Goal: Task Accomplishment & Management: Use online tool/utility

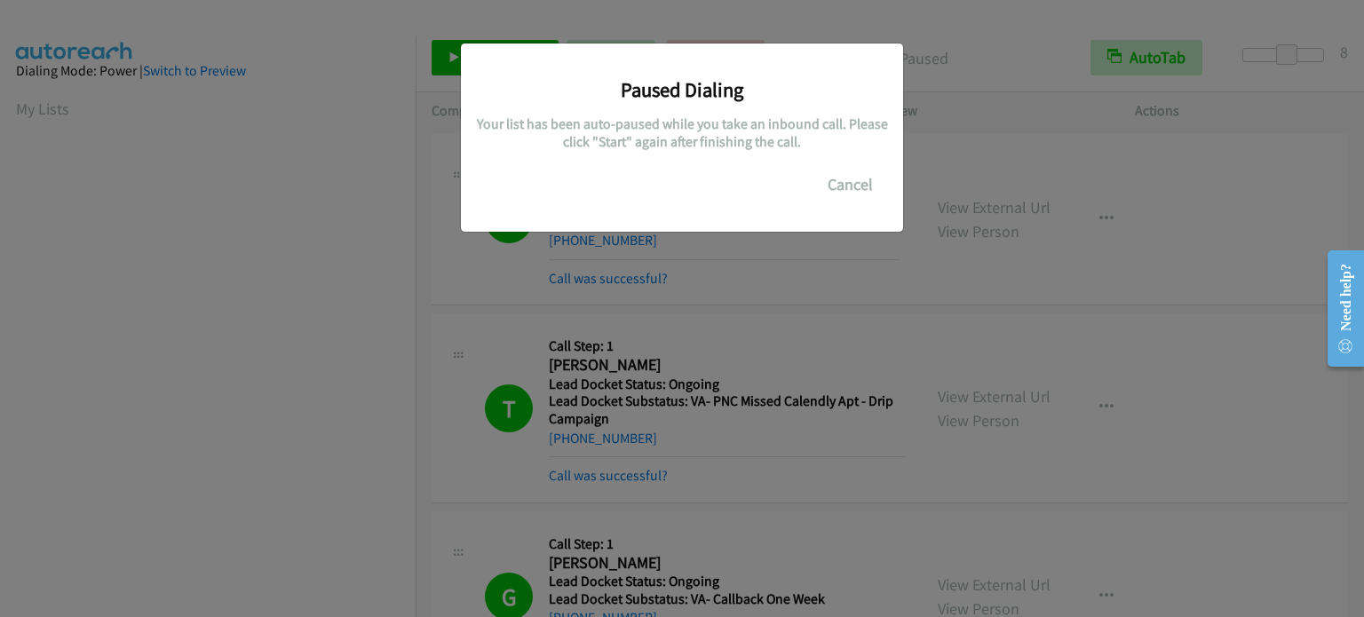
scroll to position [379, 0]
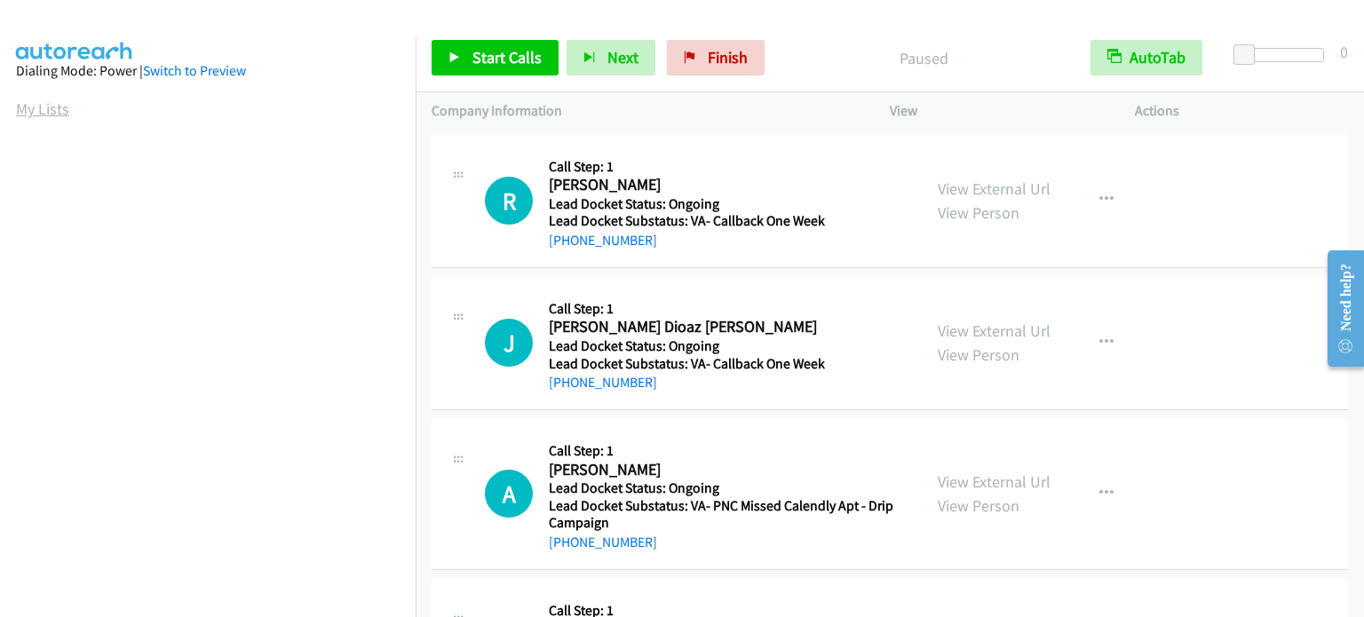
click at [21, 109] on link "My Lists" at bounding box center [42, 109] width 53 height 20
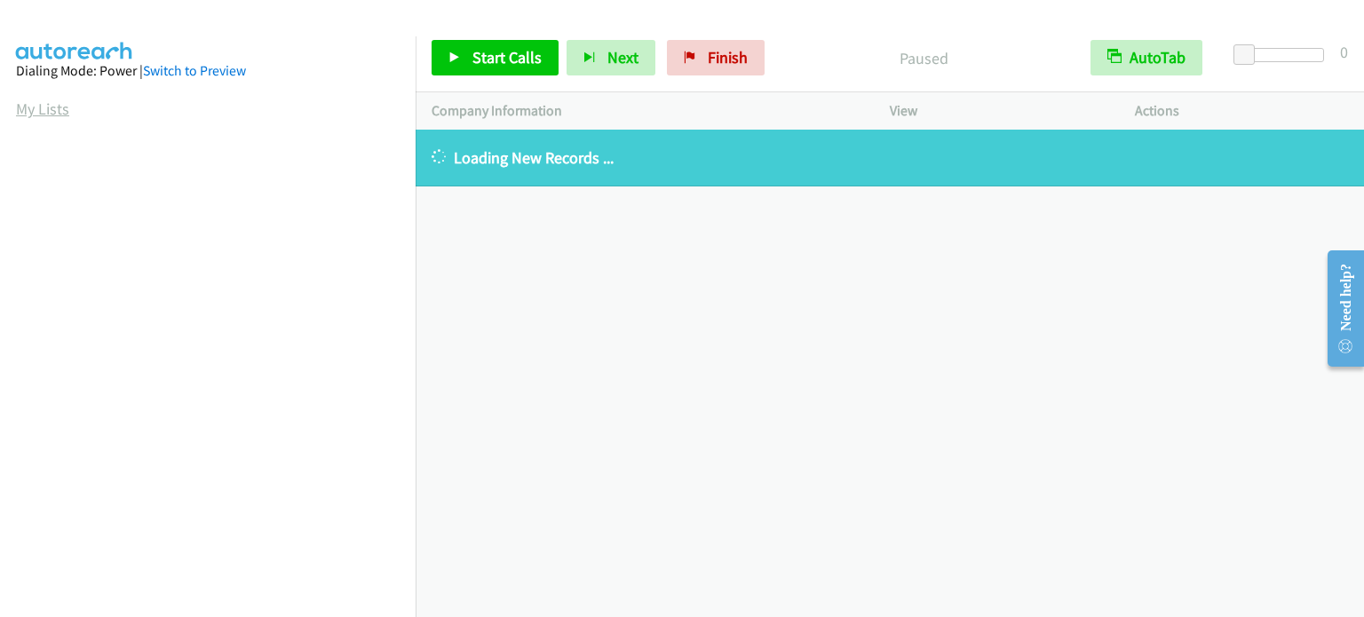
click at [38, 116] on link "My Lists" at bounding box center [42, 109] width 53 height 20
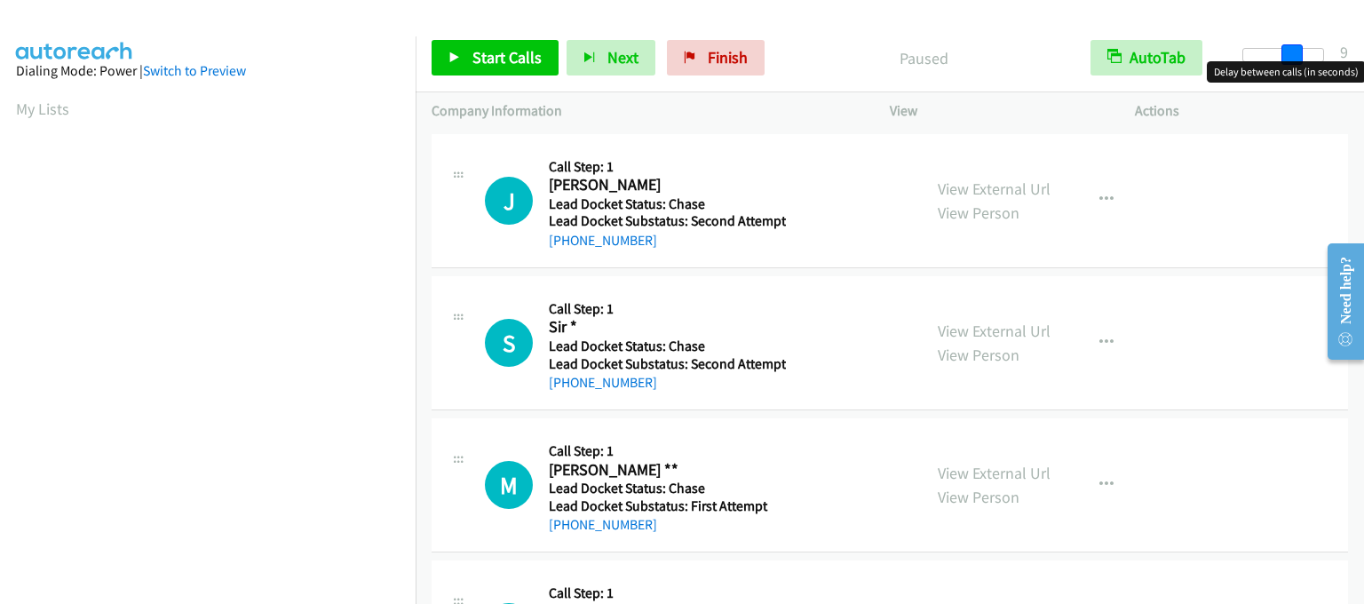
drag, startPoint x: 1251, startPoint y: 50, endPoint x: 1298, endPoint y: 59, distance: 48.1
click at [1298, 59] on span at bounding box center [1291, 54] width 21 height 21
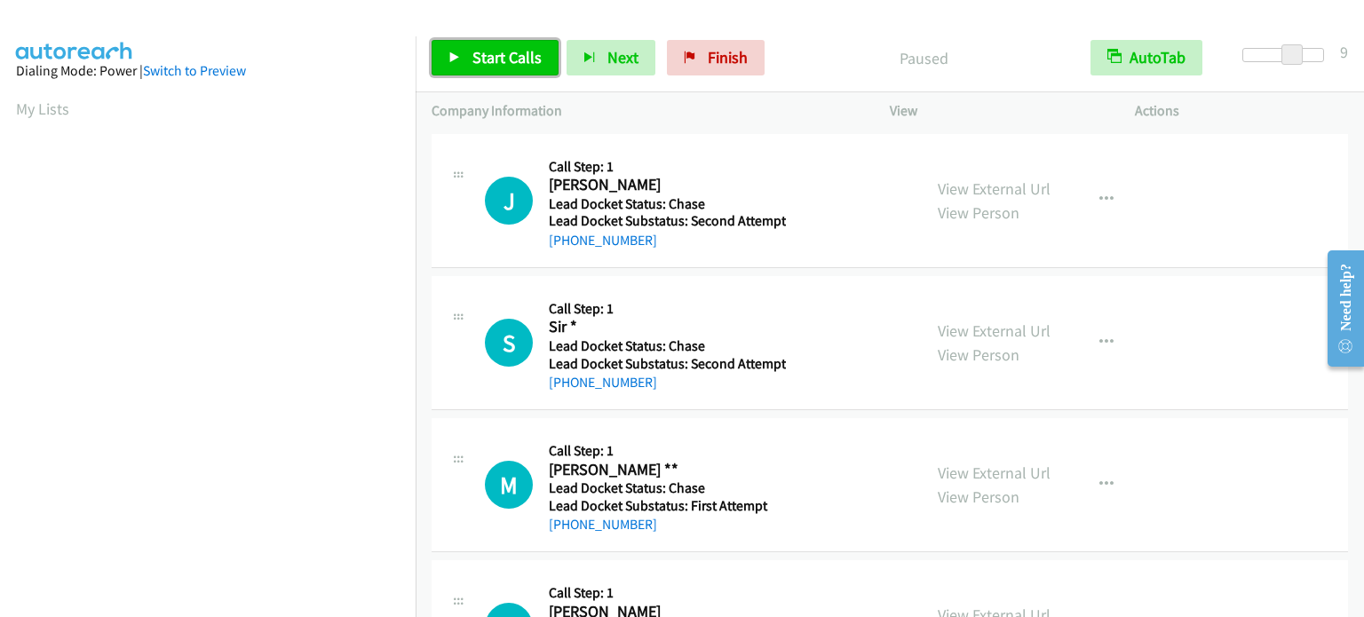
click at [518, 61] on span "Start Calls" at bounding box center [506, 57] width 69 height 20
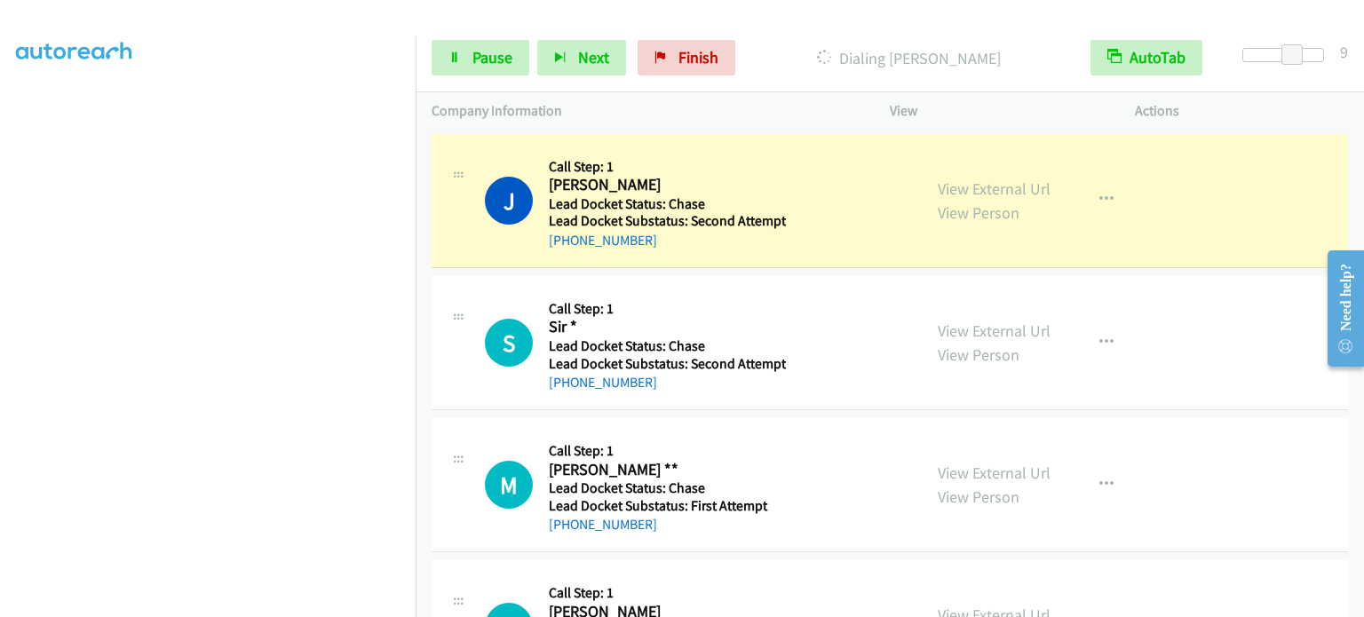
scroll to position [379, 0]
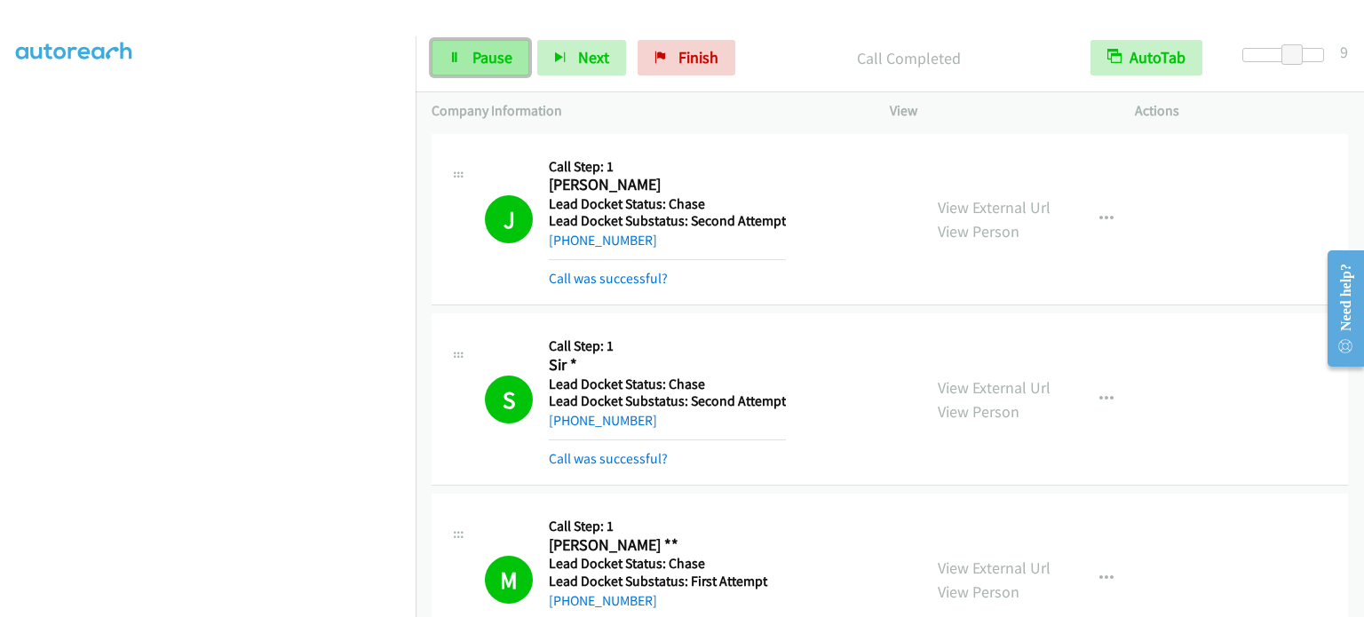
click at [461, 70] on link "Pause" at bounding box center [480, 58] width 98 height 36
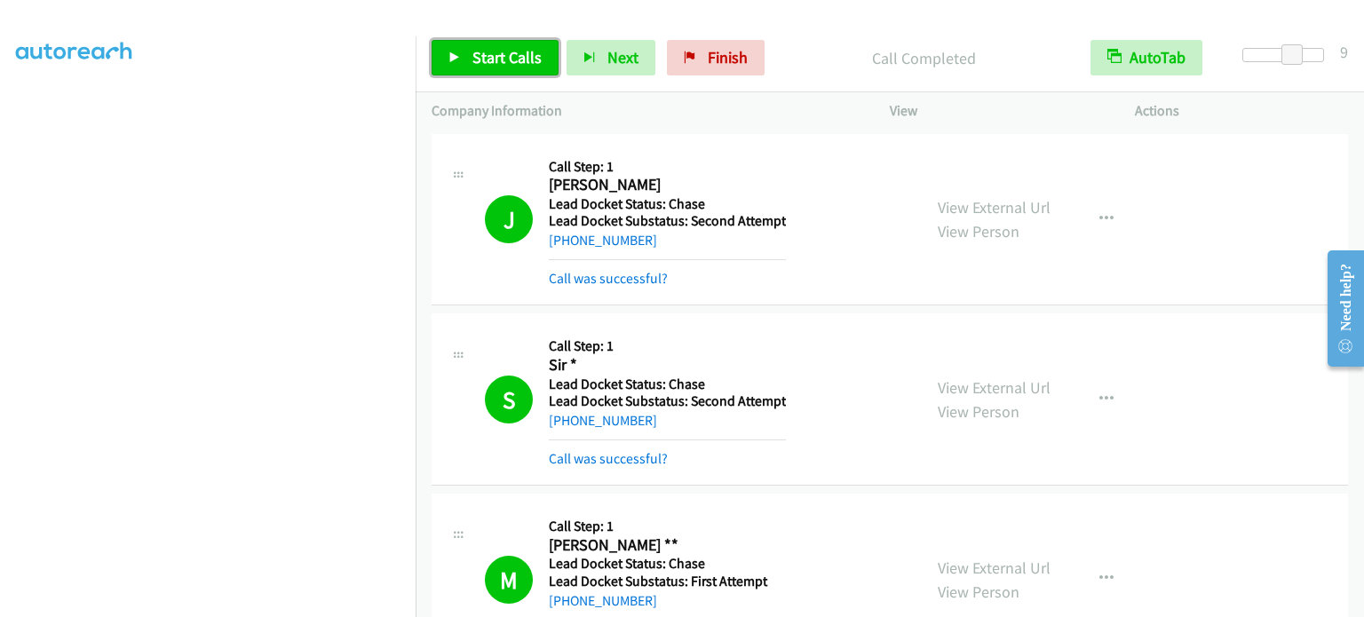
click at [509, 60] on span "Start Calls" at bounding box center [506, 57] width 69 height 20
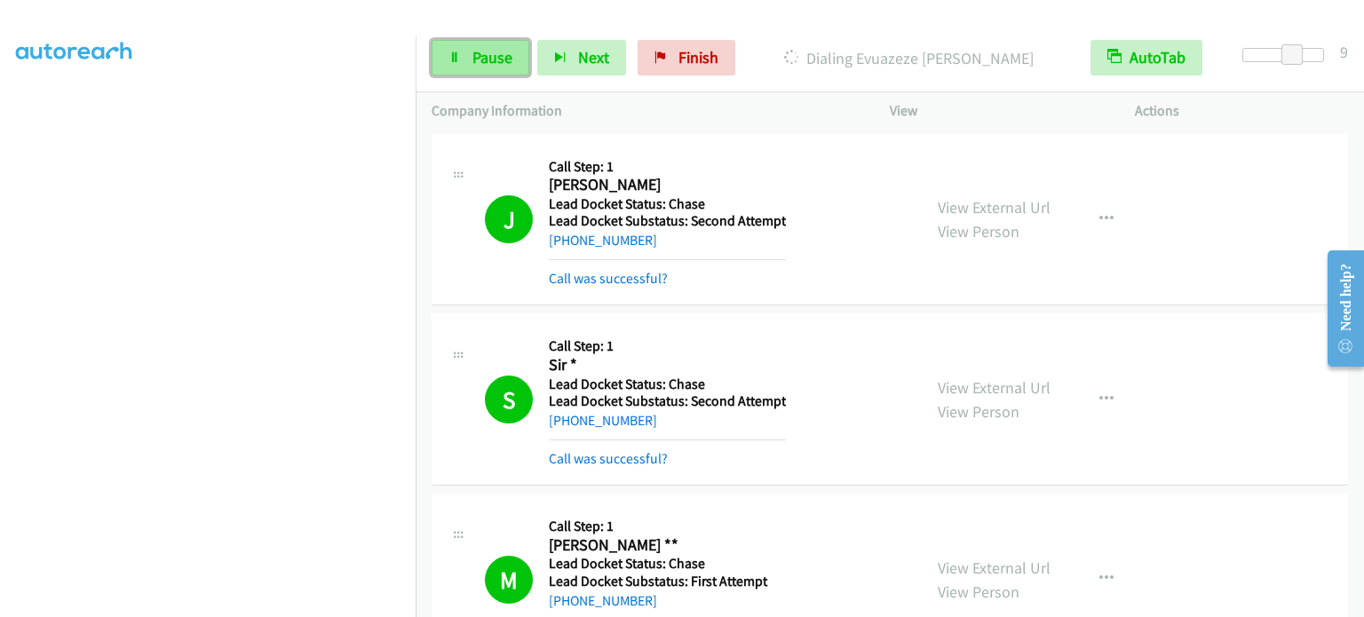
click at [489, 57] on span "Pause" at bounding box center [492, 57] width 40 height 20
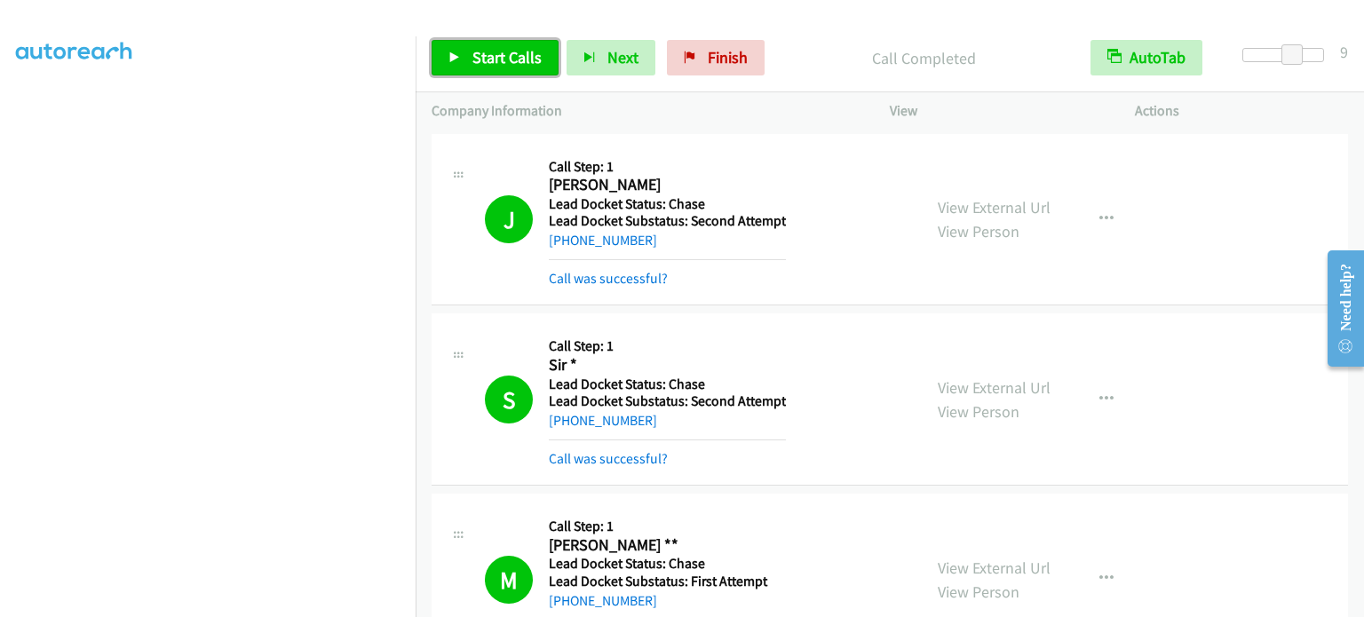
click at [457, 64] on link "Start Calls" at bounding box center [494, 58] width 127 height 36
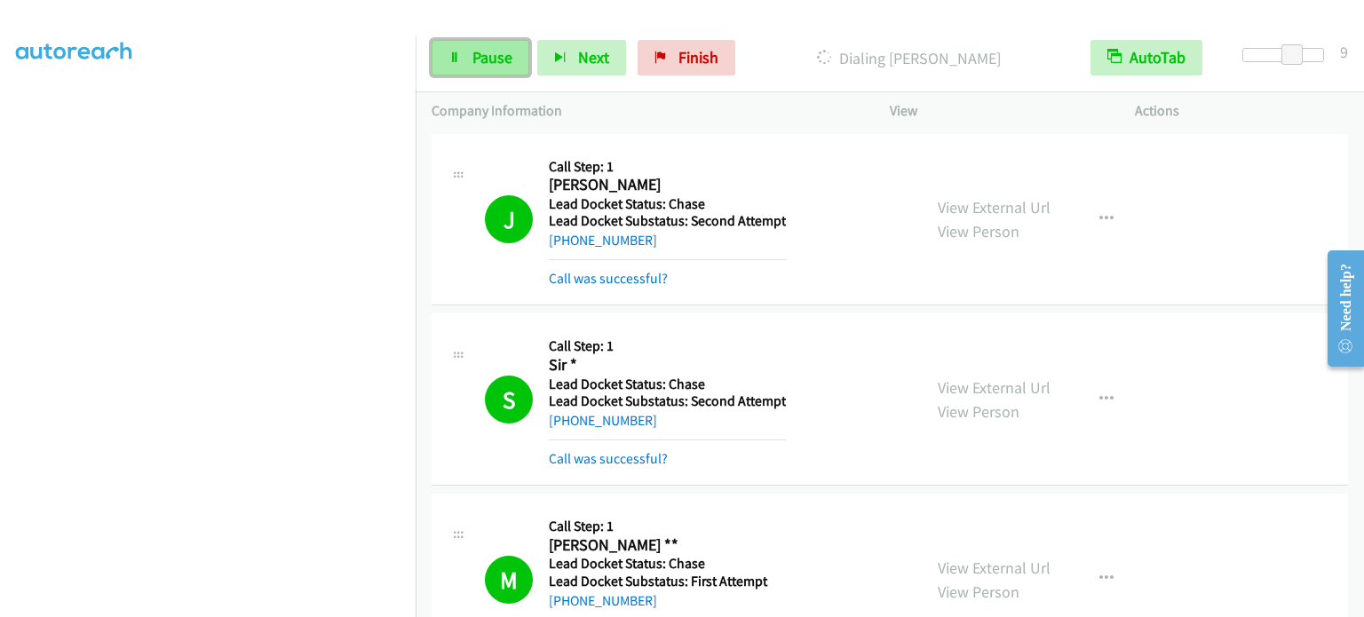
click at [465, 53] on link "Pause" at bounding box center [480, 58] width 98 height 36
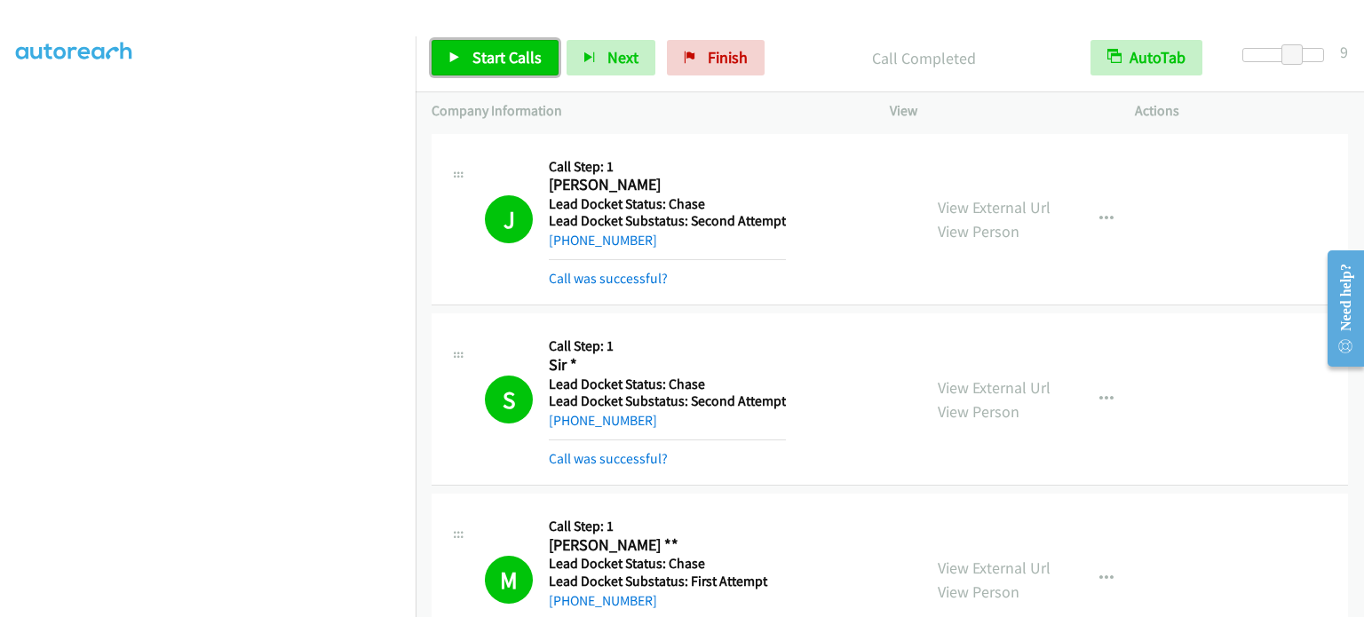
click at [495, 61] on span "Start Calls" at bounding box center [506, 57] width 69 height 20
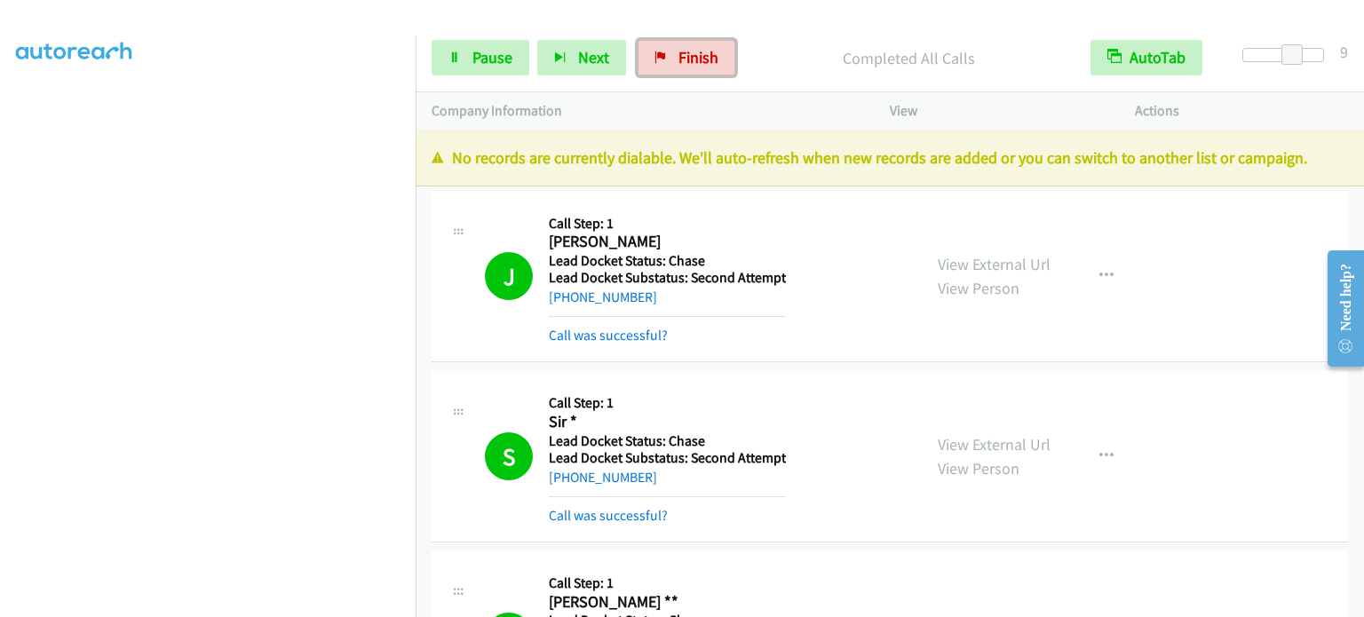
drag, startPoint x: 685, startPoint y: 54, endPoint x: 764, endPoint y: 56, distance: 79.0
click at [685, 54] on span "Finish" at bounding box center [698, 57] width 40 height 20
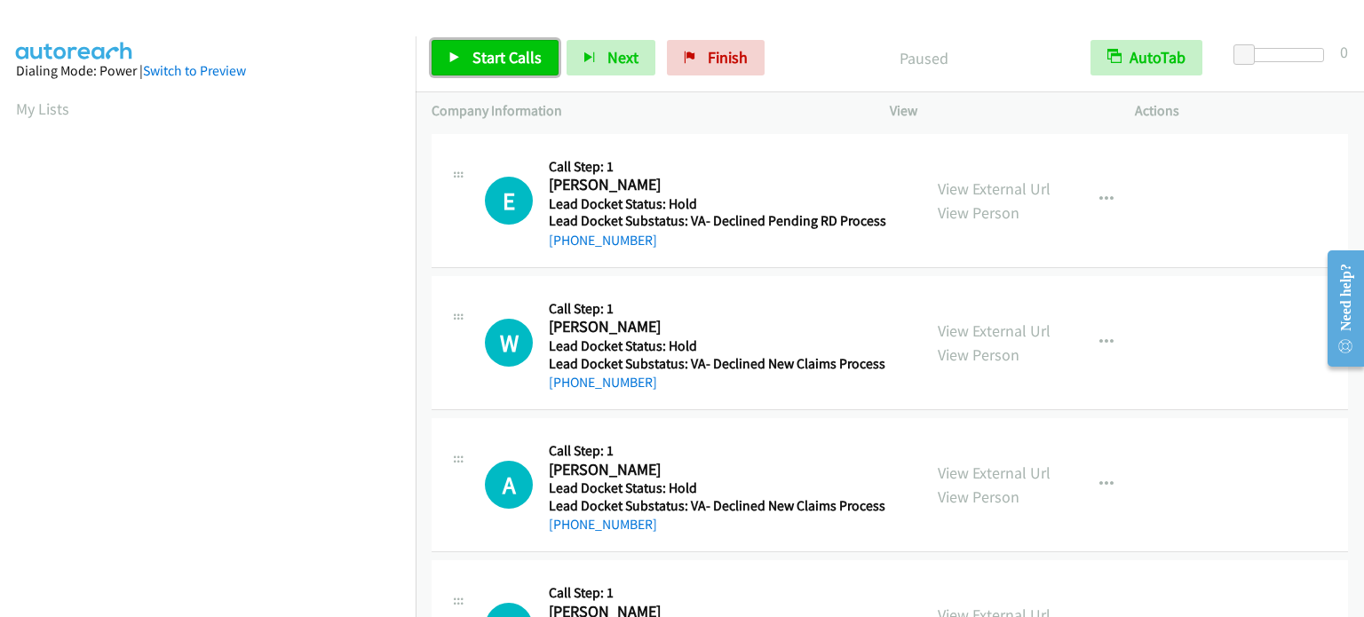
click at [531, 68] on link "Start Calls" at bounding box center [494, 58] width 127 height 36
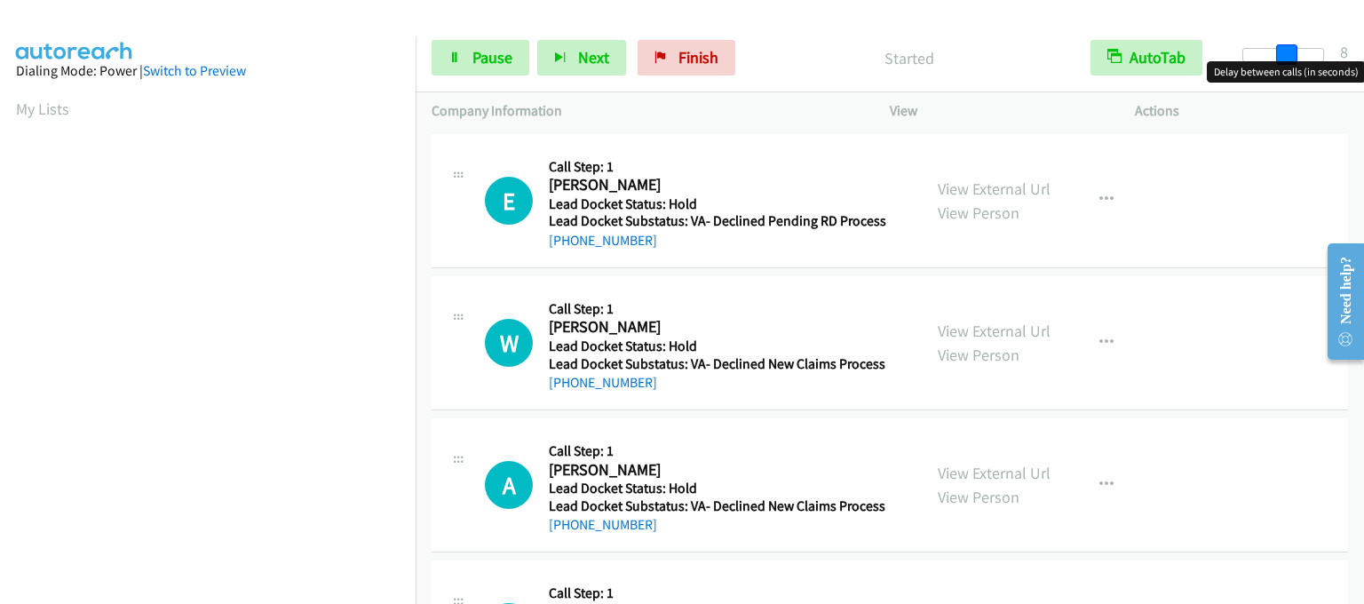
drag, startPoint x: 1251, startPoint y: 47, endPoint x: 1293, endPoint y: 61, distance: 44.1
click at [1293, 61] on body "Start Calls Pause Next Finish Started AutoTab AutoTab 8 Company Information Inf…" at bounding box center [682, 42] width 1364 height 84
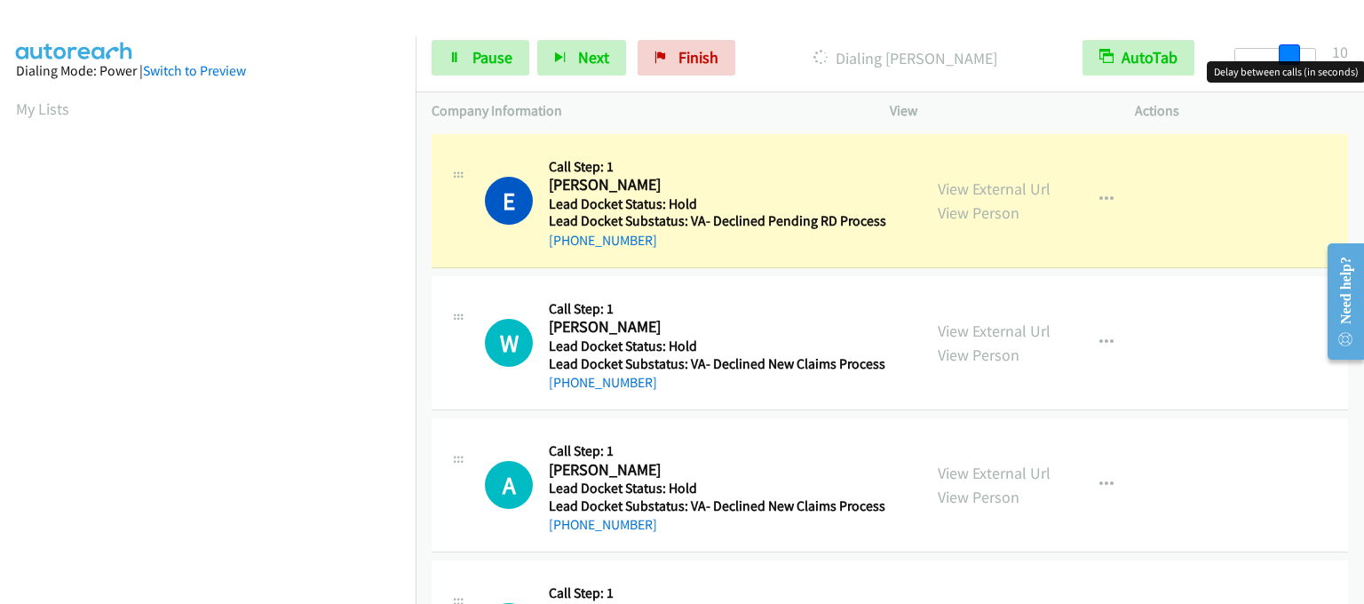
drag, startPoint x: 1284, startPoint y: 57, endPoint x: 1293, endPoint y: 59, distance: 9.1
click at [1293, 59] on span at bounding box center [1288, 54] width 21 height 21
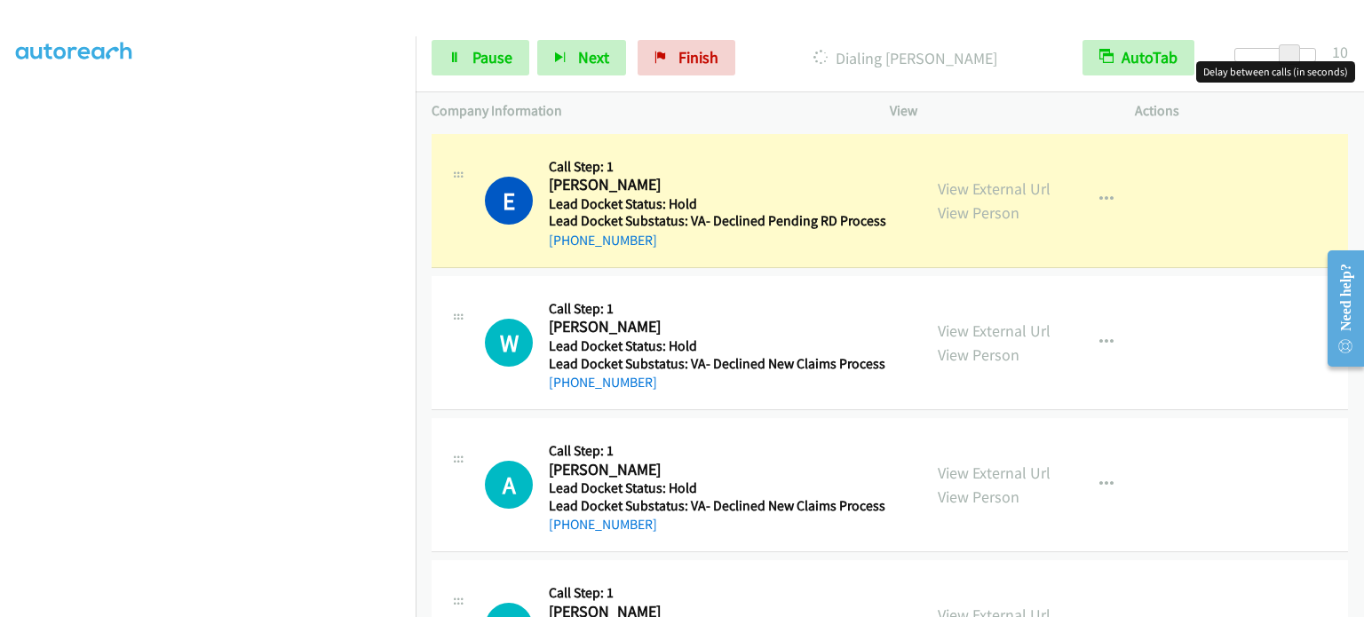
scroll to position [379, 0]
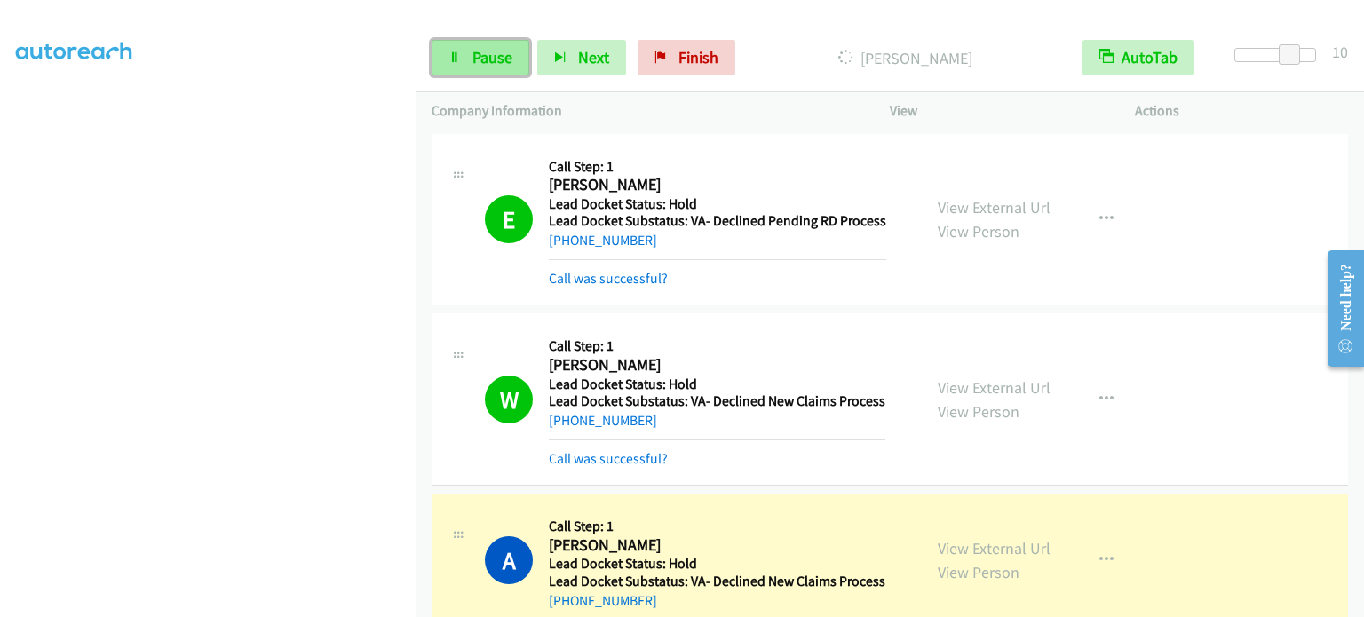
click at [495, 61] on span "Pause" at bounding box center [492, 57] width 40 height 20
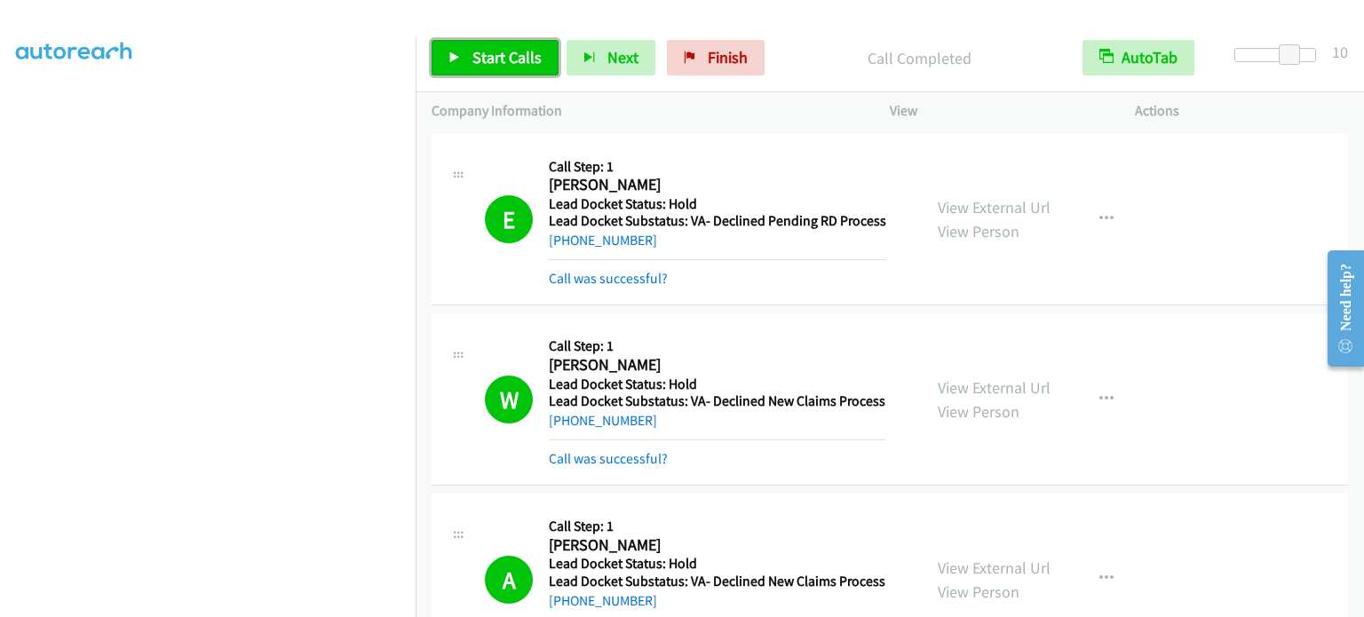
click at [495, 41] on link "Start Calls" at bounding box center [494, 58] width 127 height 36
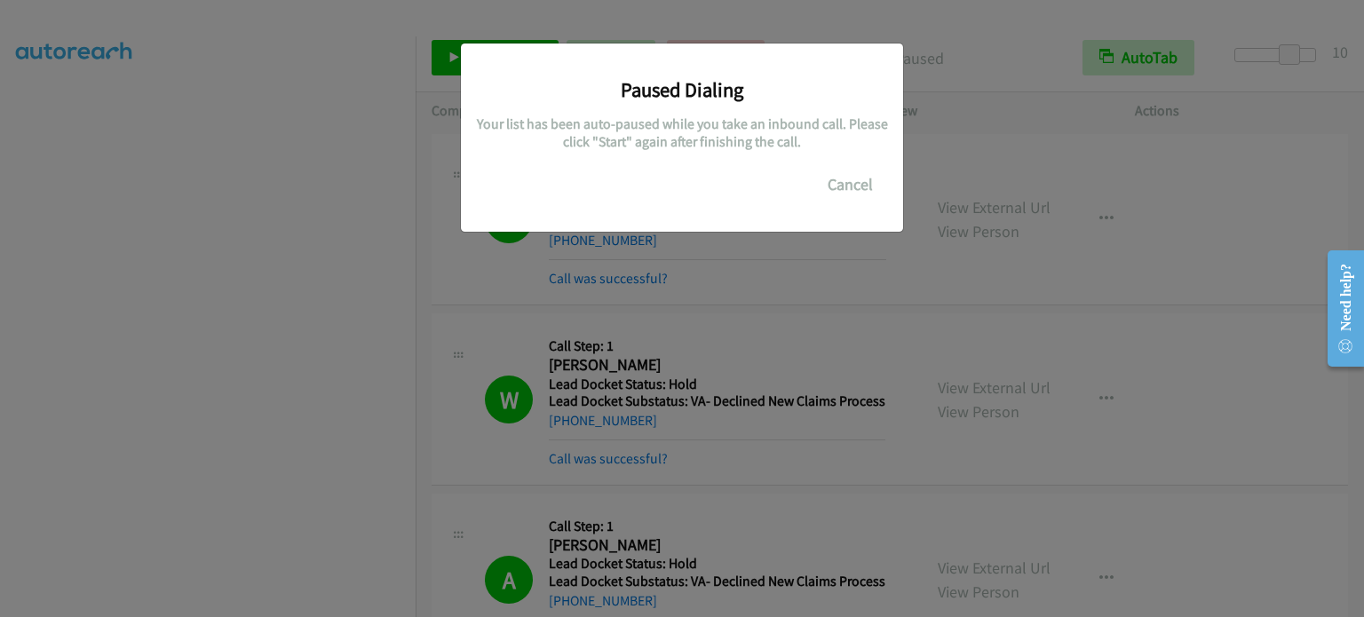
click at [91, 321] on div "Paused Dialing Your list has been auto-paused while you take an inbound call. P…" at bounding box center [682, 316] width 1364 height 601
click at [89, 254] on div "Paused Dialing Your list has been auto-paused while you take an inbound call. P…" at bounding box center [682, 316] width 1364 height 601
click at [103, 280] on div "Paused Dialing Your list has been auto-paused while you take an inbound call. P…" at bounding box center [682, 316] width 1364 height 601
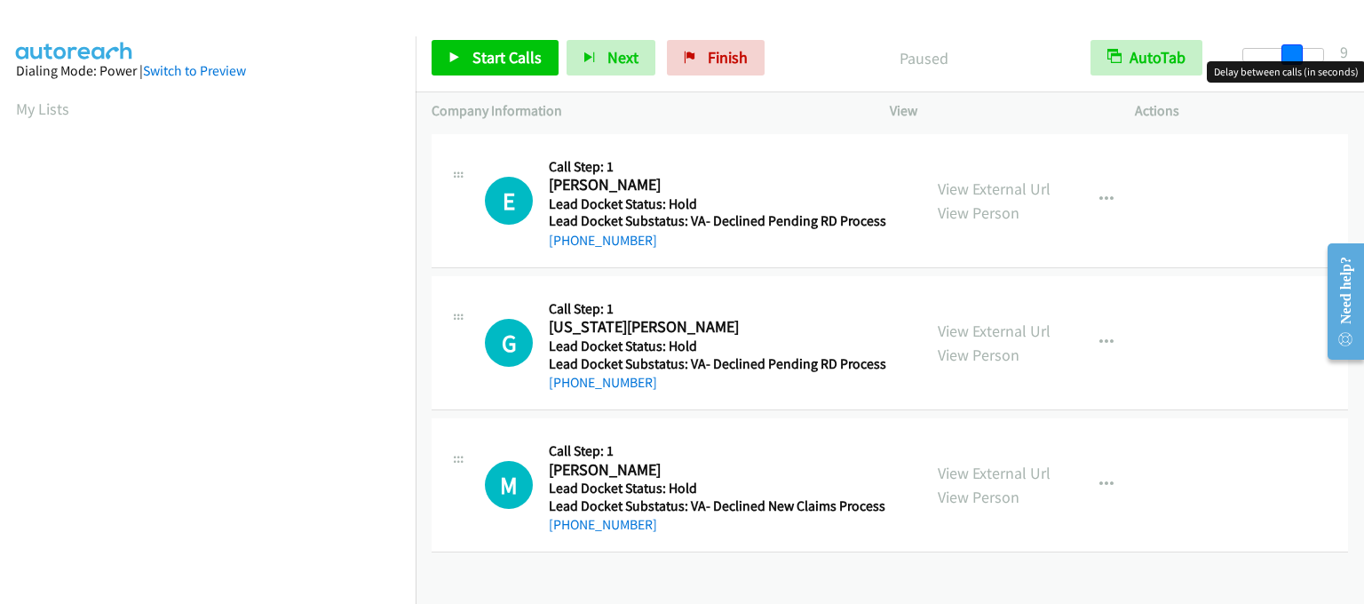
drag, startPoint x: 1246, startPoint y: 45, endPoint x: 1293, endPoint y: 53, distance: 47.7
click at [1293, 53] on span at bounding box center [1291, 54] width 21 height 21
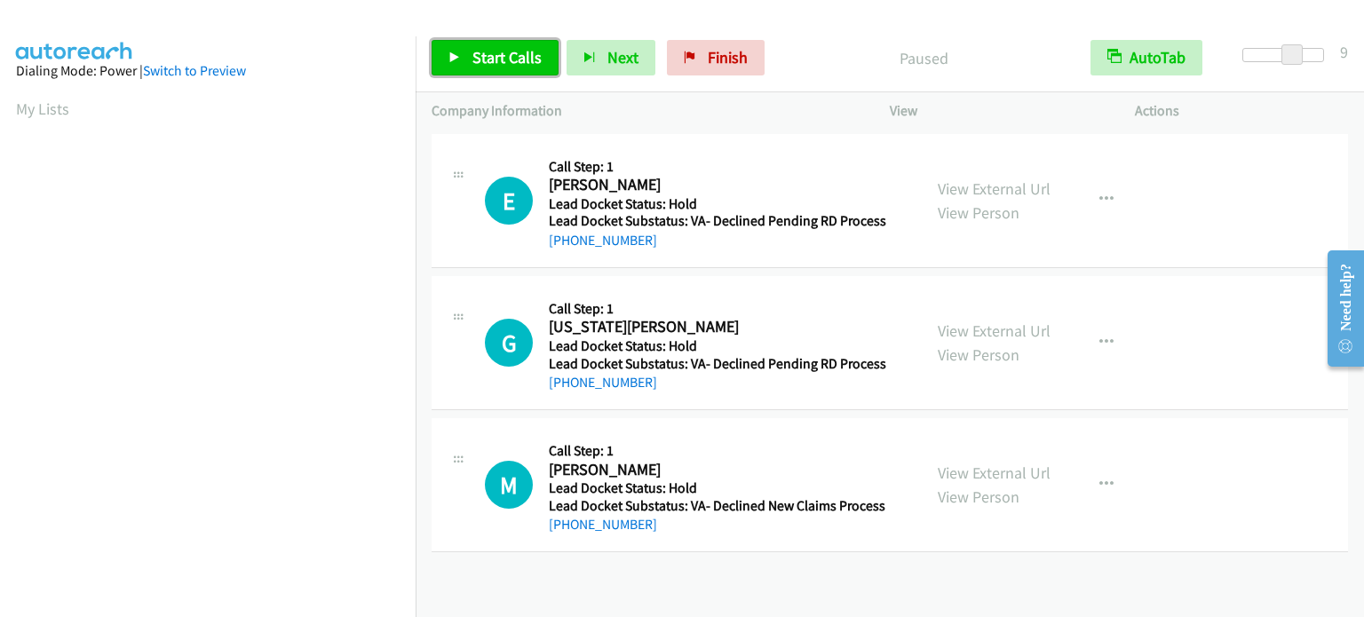
click at [533, 60] on span "Start Calls" at bounding box center [506, 57] width 69 height 20
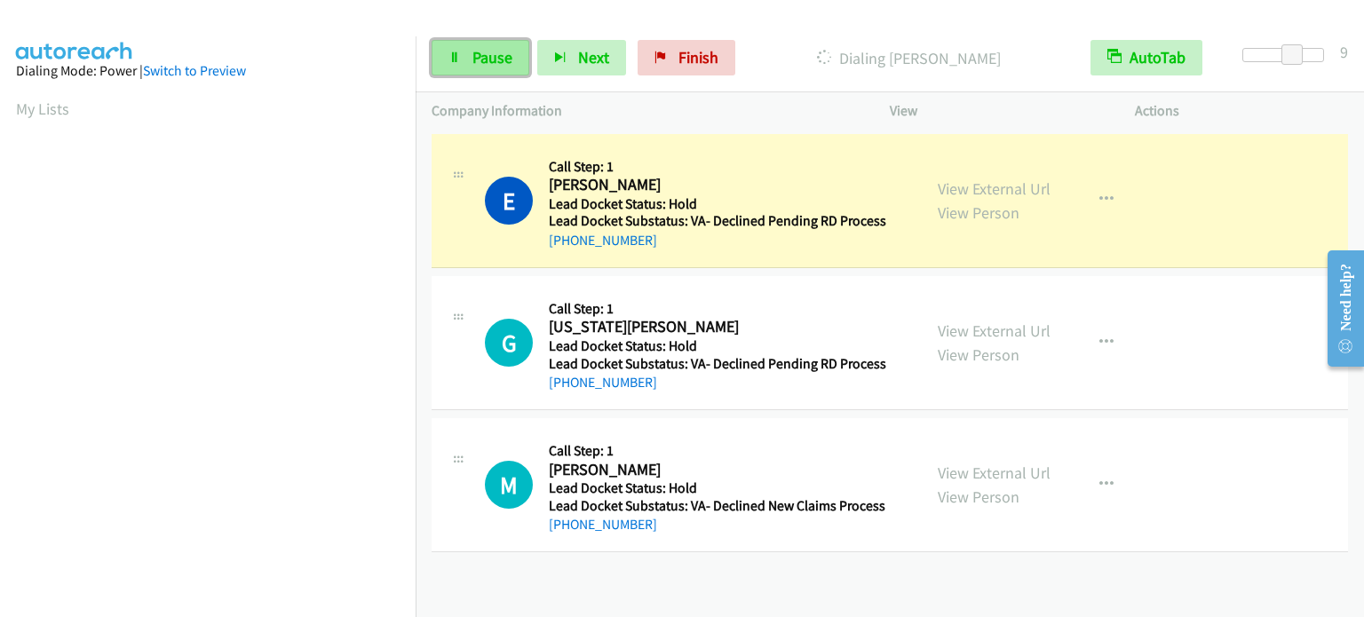
click at [487, 55] on span "Pause" at bounding box center [492, 57] width 40 height 20
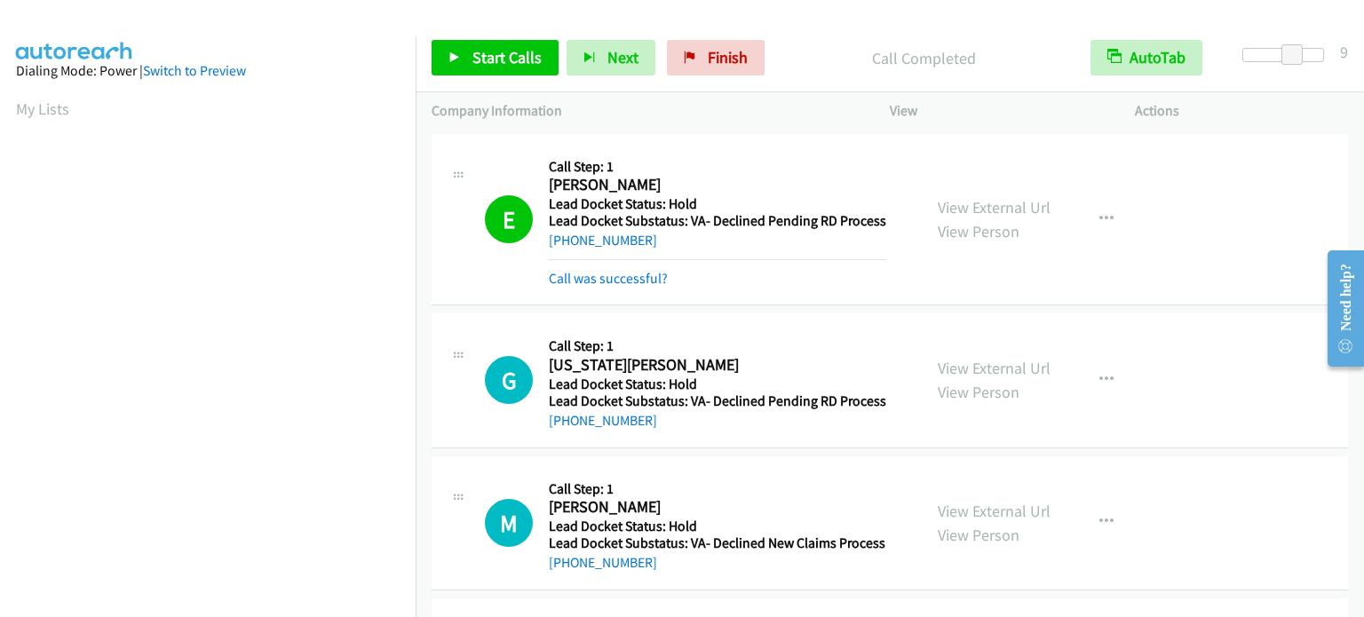
scroll to position [379, 0]
click at [457, 66] on link "Start Calls" at bounding box center [494, 58] width 127 height 36
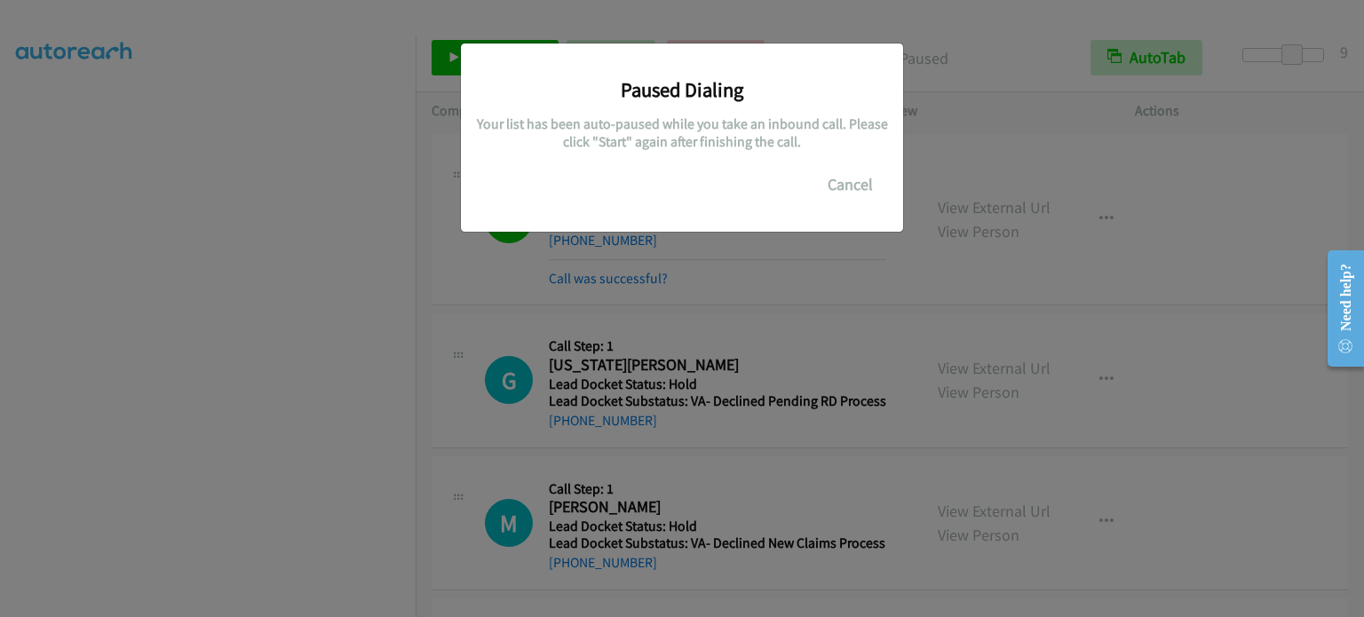
click at [217, 471] on div "Paused Dialing Your list has been auto-paused while you take an inbound call. P…" at bounding box center [682, 316] width 1364 height 601
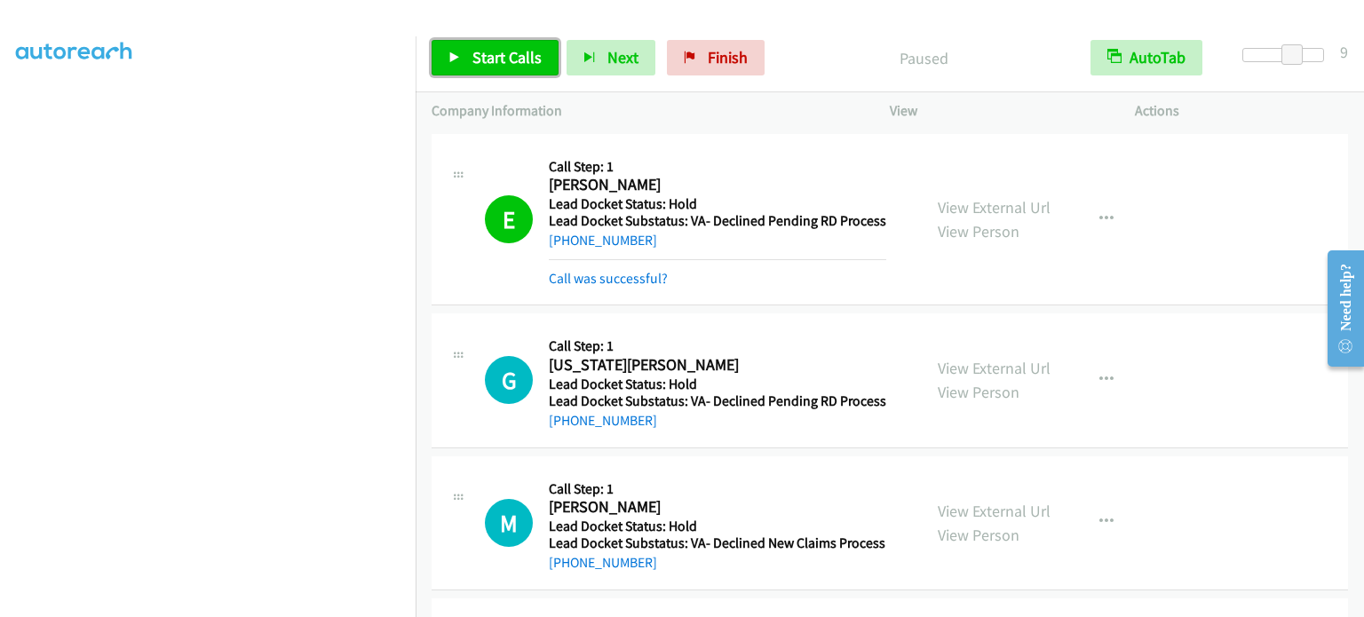
click at [497, 64] on span "Start Calls" at bounding box center [506, 57] width 69 height 20
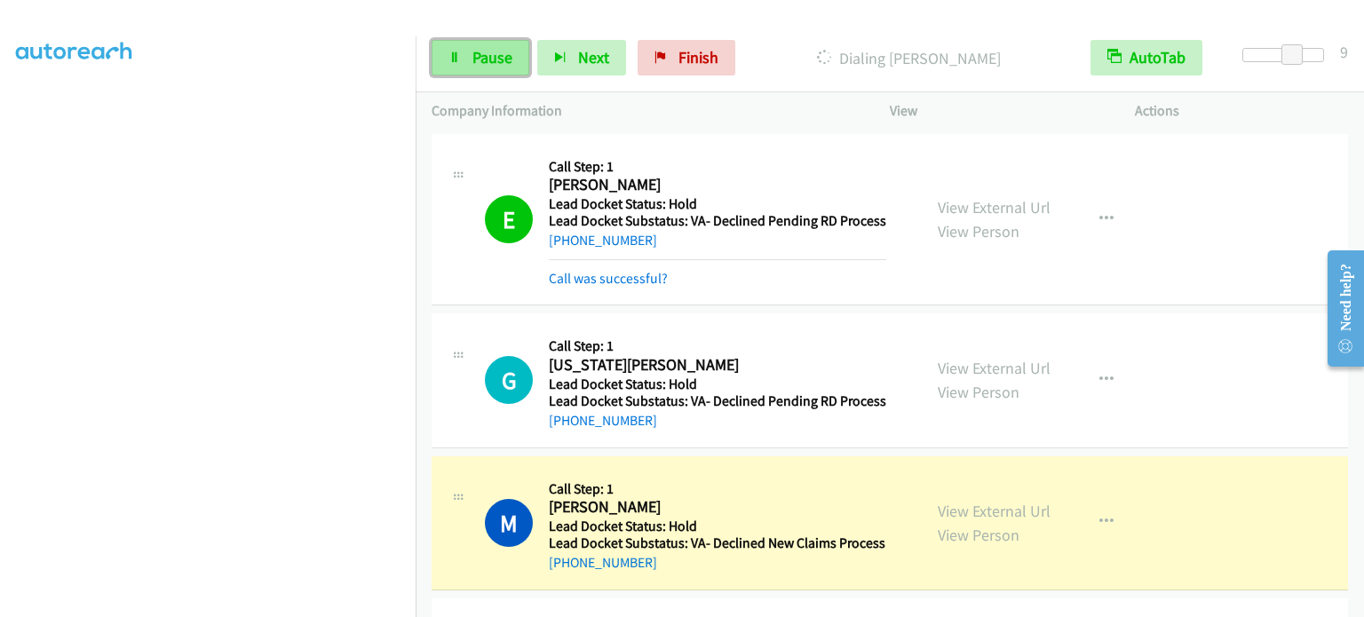
click at [477, 66] on span "Pause" at bounding box center [492, 57] width 40 height 20
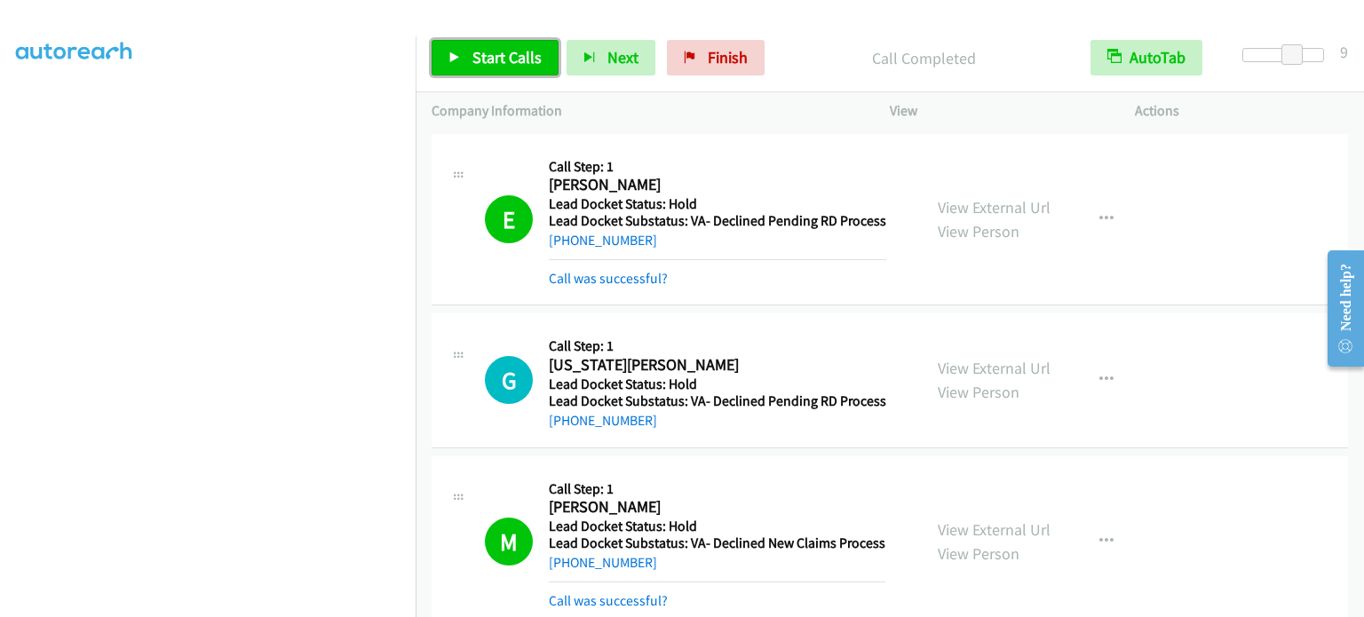
click at [508, 42] on link "Start Calls" at bounding box center [494, 58] width 127 height 36
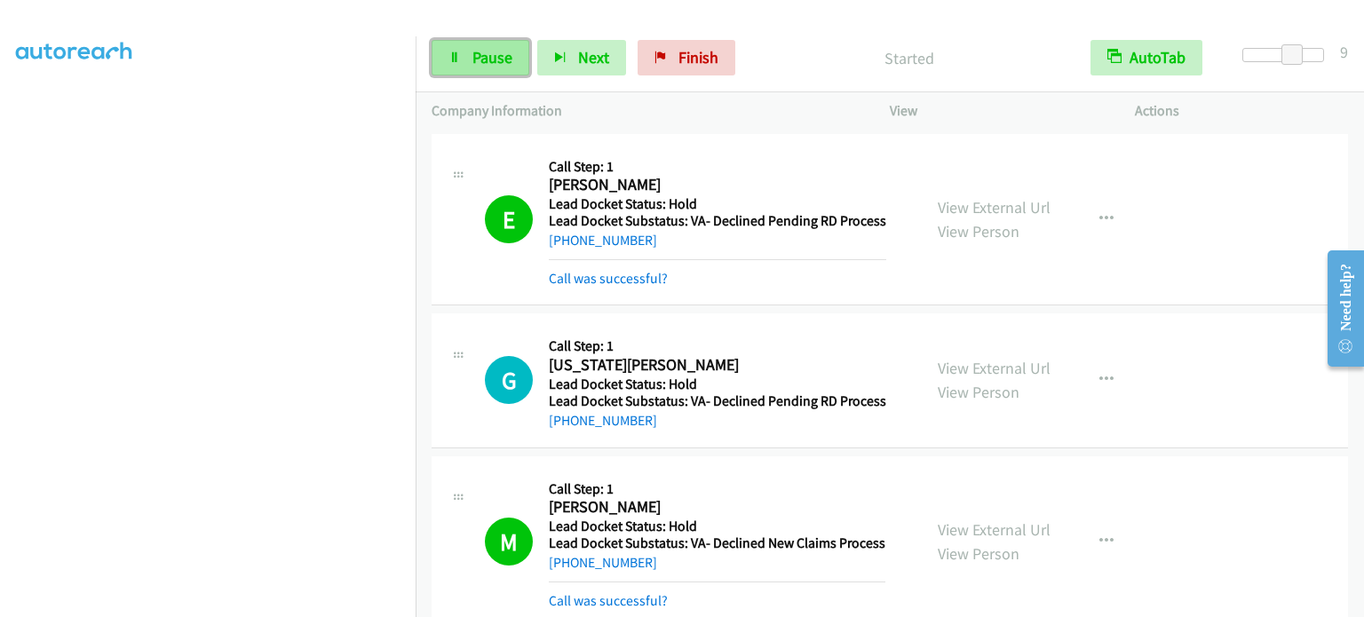
click at [474, 58] on span "Pause" at bounding box center [492, 57] width 40 height 20
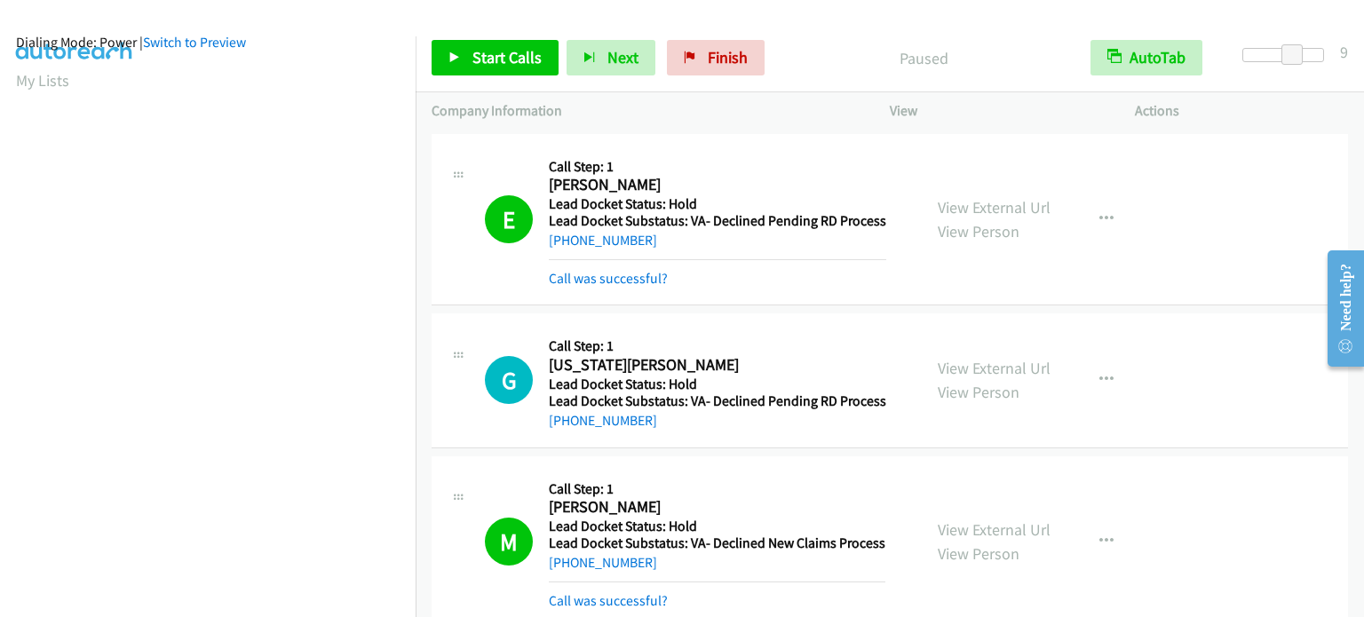
scroll to position [24, 0]
click at [536, 59] on span "Start Calls" at bounding box center [506, 57] width 69 height 20
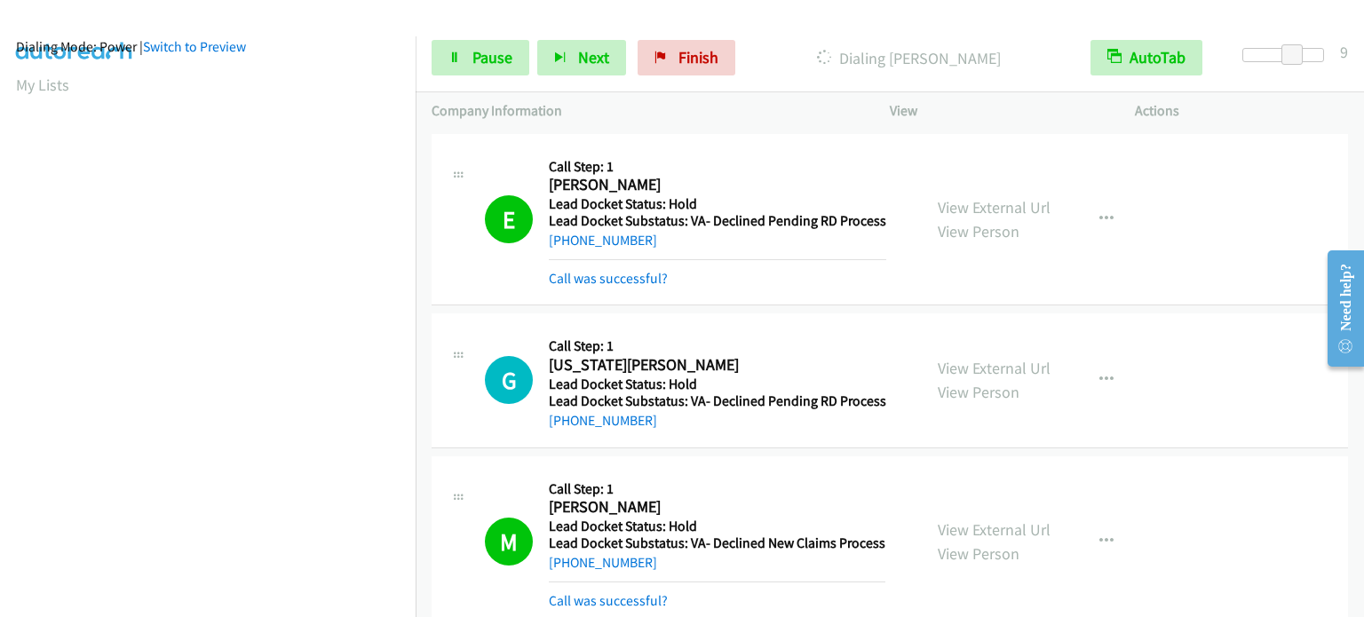
scroll to position [379, 0]
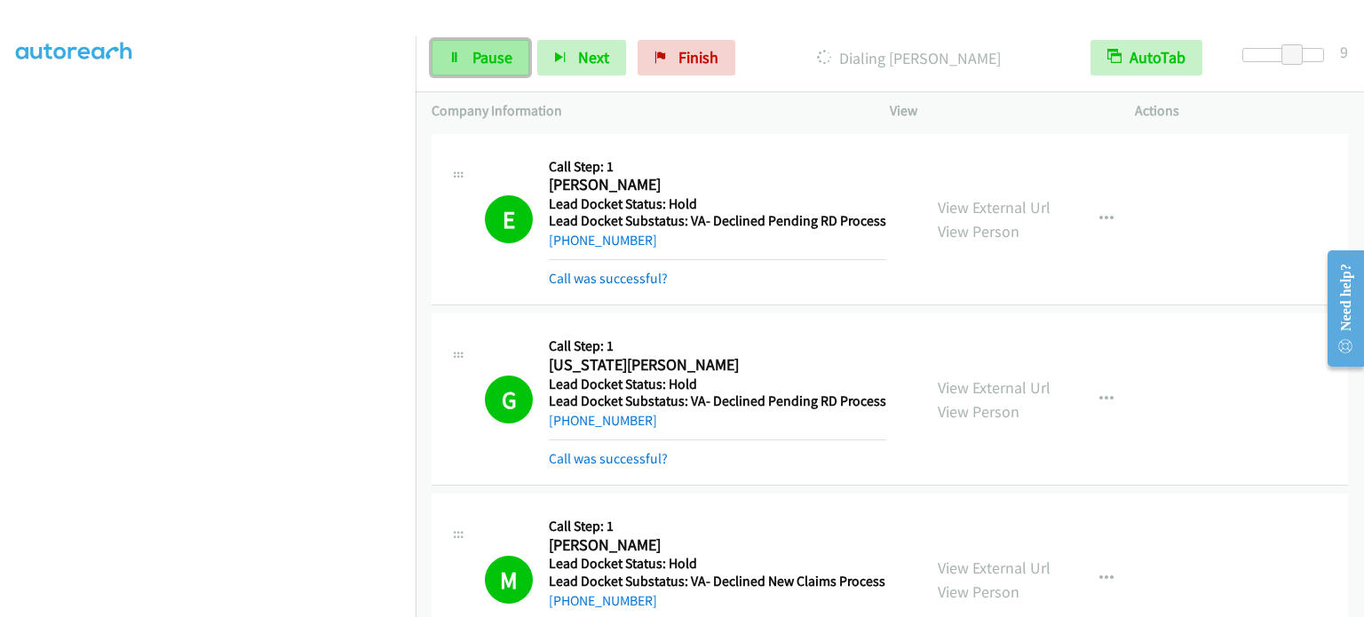
click at [493, 50] on span "Pause" at bounding box center [492, 57] width 40 height 20
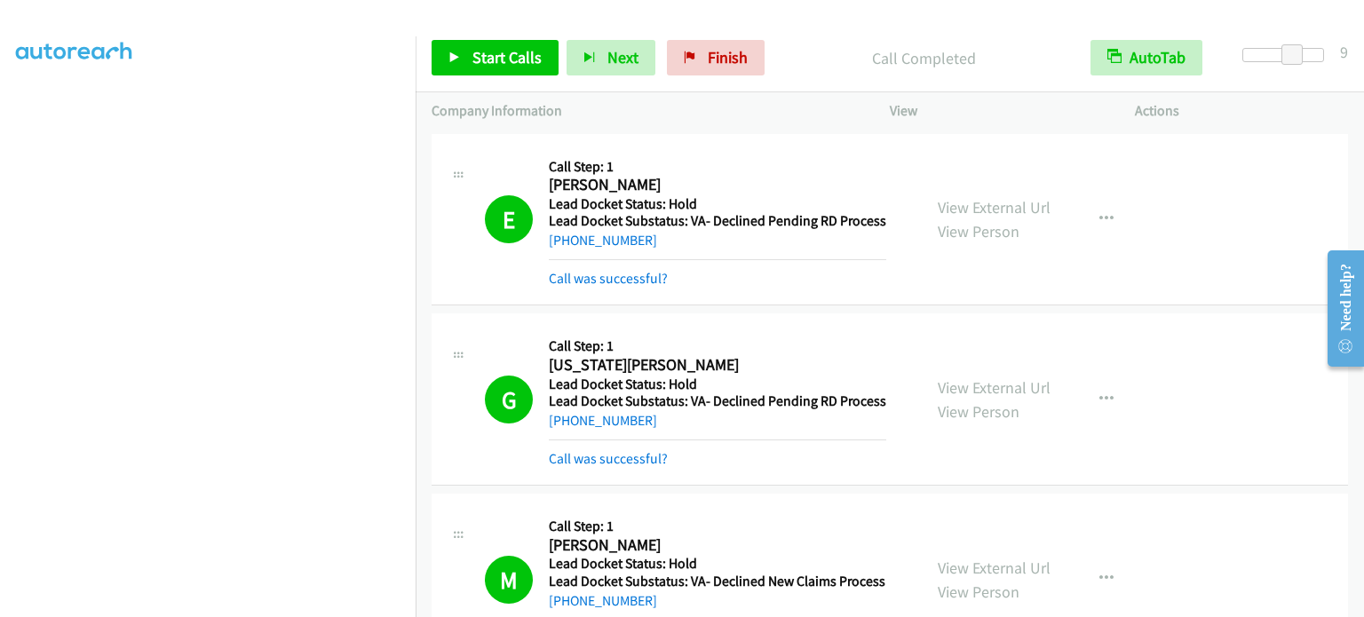
scroll to position [111, 0]
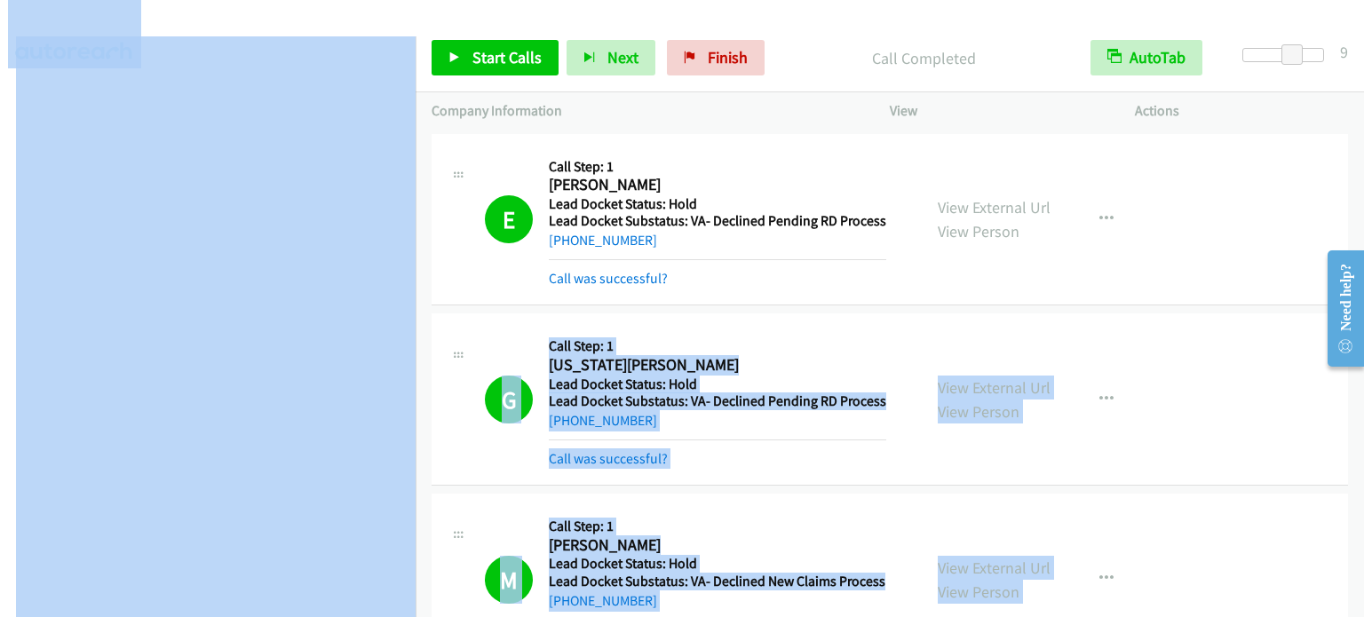
drag, startPoint x: 430, startPoint y: 346, endPoint x: 414, endPoint y: 233, distance: 114.8
click at [414, 84] on main "Start Calls Pause Next Finish Call Completed AutoTab AutoTab 9 Company Informat…" at bounding box center [682, 42] width 1364 height 84
click at [416, 20] on div at bounding box center [674, 34] width 1348 height 68
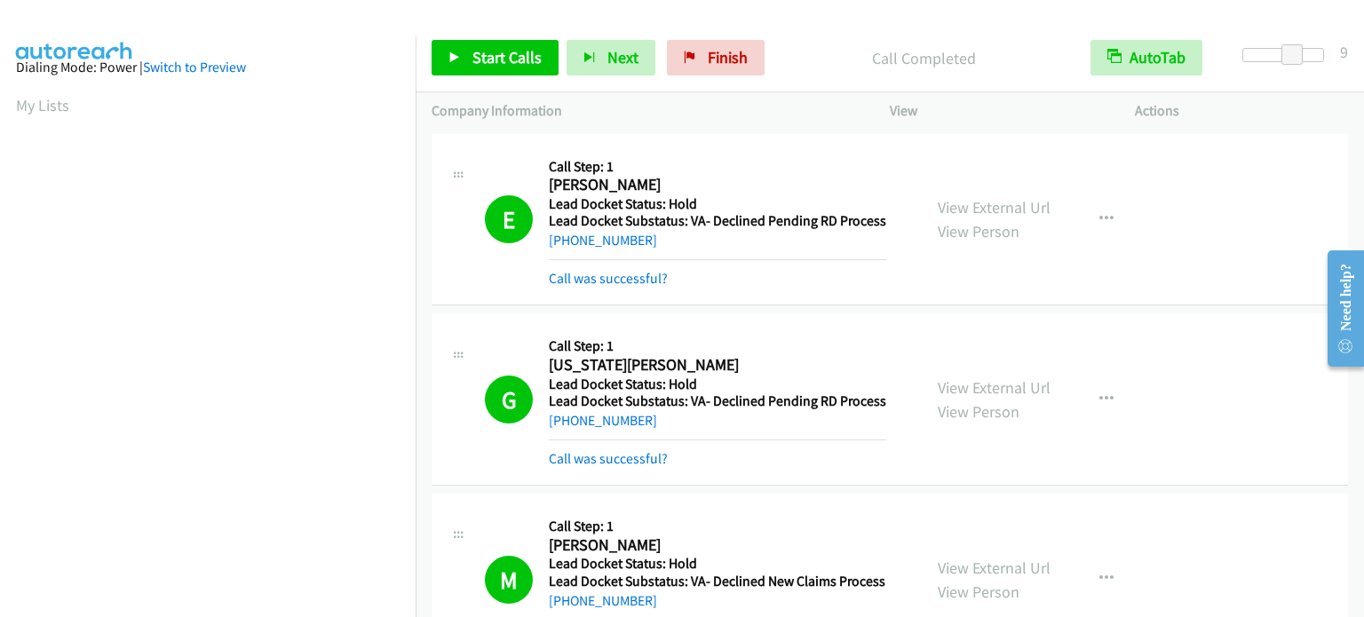
scroll to position [0, 0]
click at [439, 14] on div at bounding box center [674, 34] width 1348 height 68
click at [412, 35] on div at bounding box center [674, 34] width 1348 height 68
click at [469, 49] on link "Start Calls" at bounding box center [494, 58] width 127 height 36
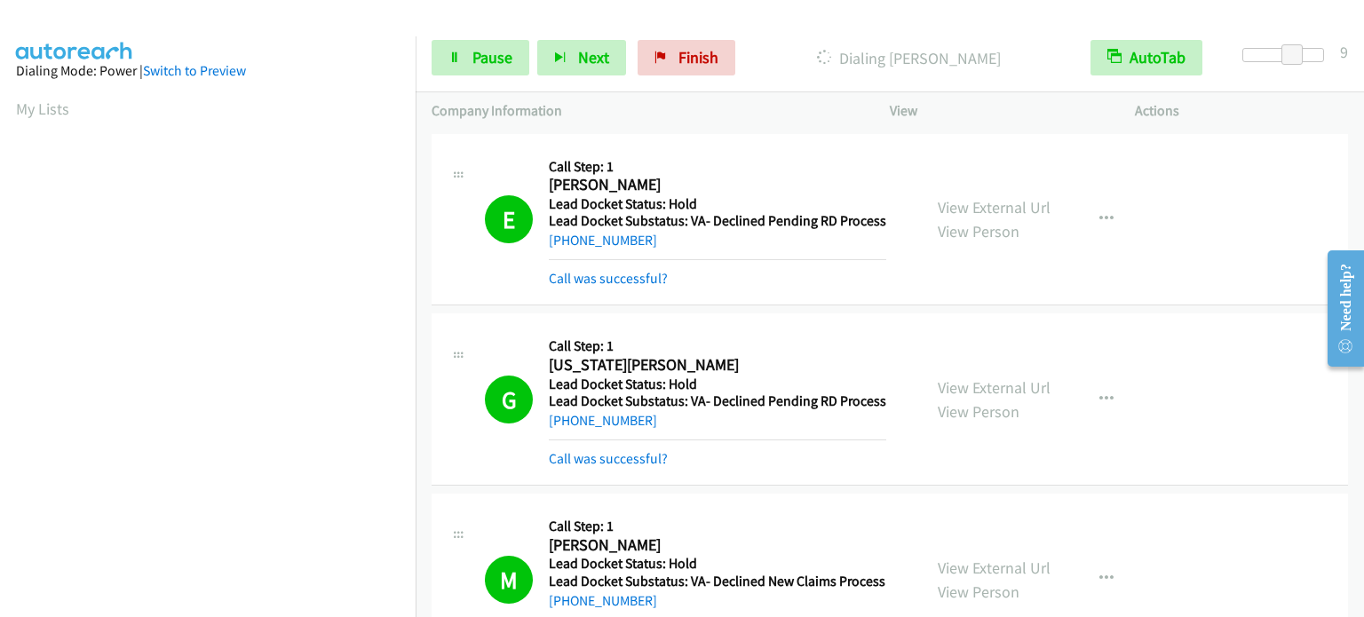
scroll to position [379, 0]
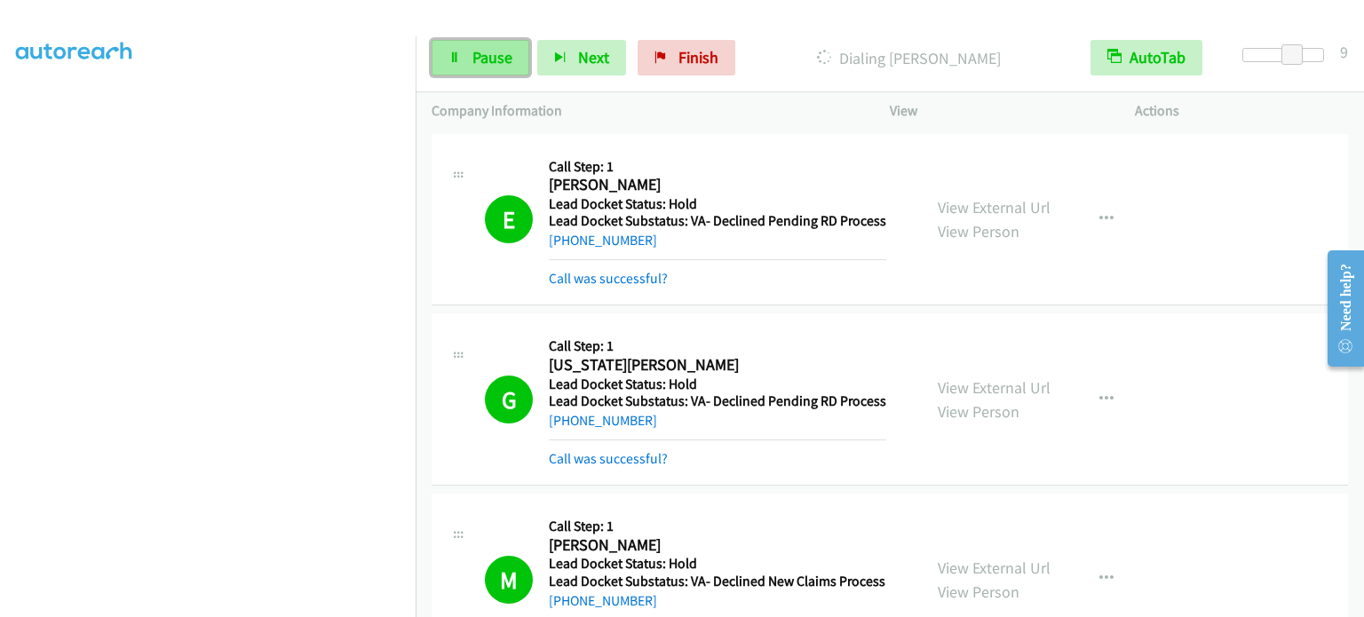
click at [480, 44] on link "Pause" at bounding box center [480, 58] width 98 height 36
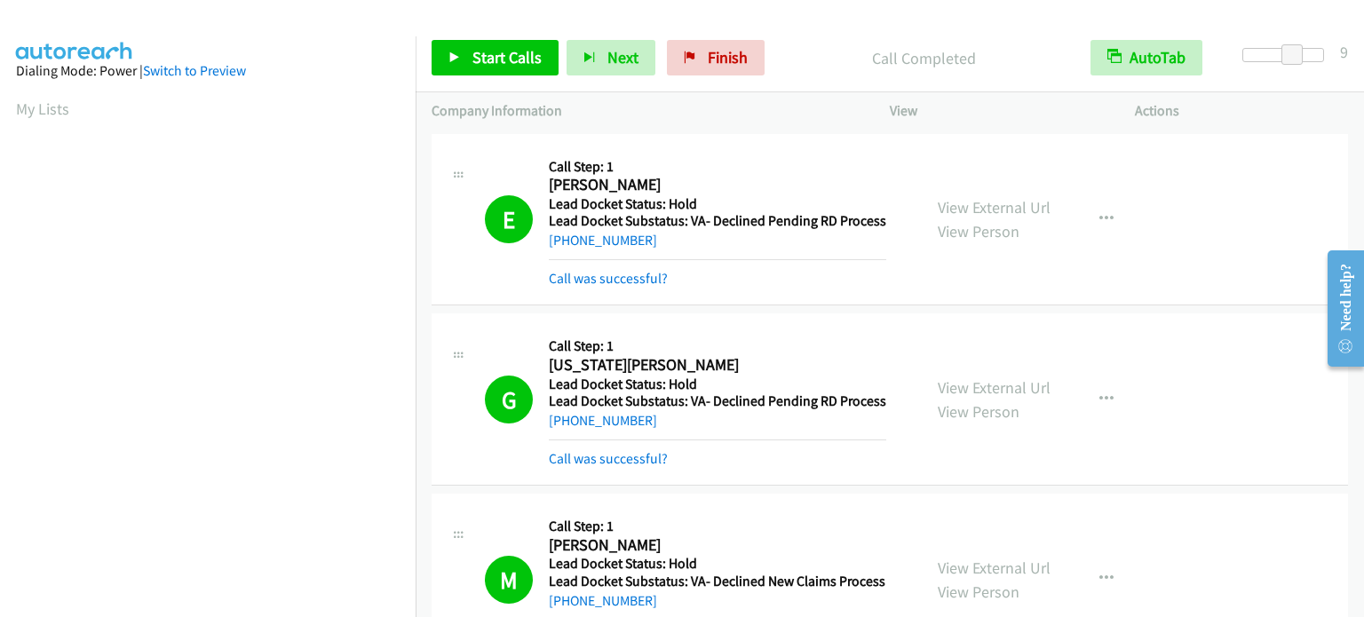
scroll to position [0, 0]
click at [60, 106] on link "My Lists" at bounding box center [42, 109] width 53 height 20
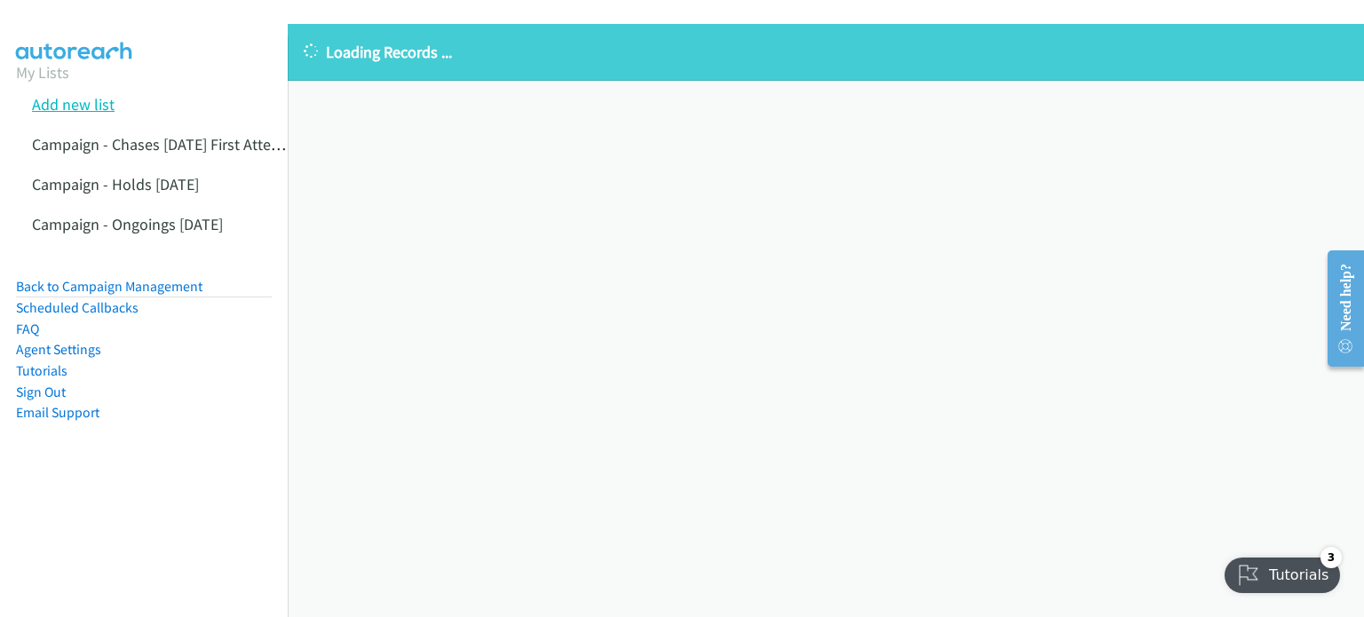
click at [64, 94] on link "Add new list" at bounding box center [73, 104] width 83 height 20
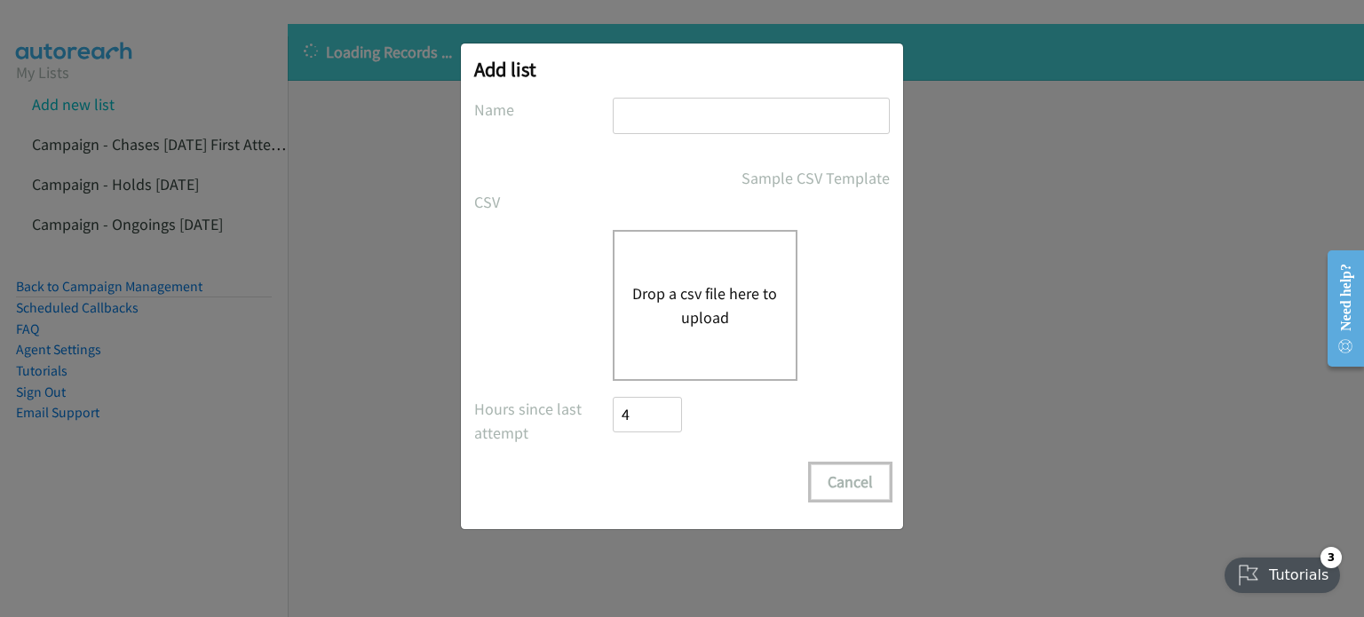
click at [842, 474] on button "Cancel" at bounding box center [850, 482] width 79 height 36
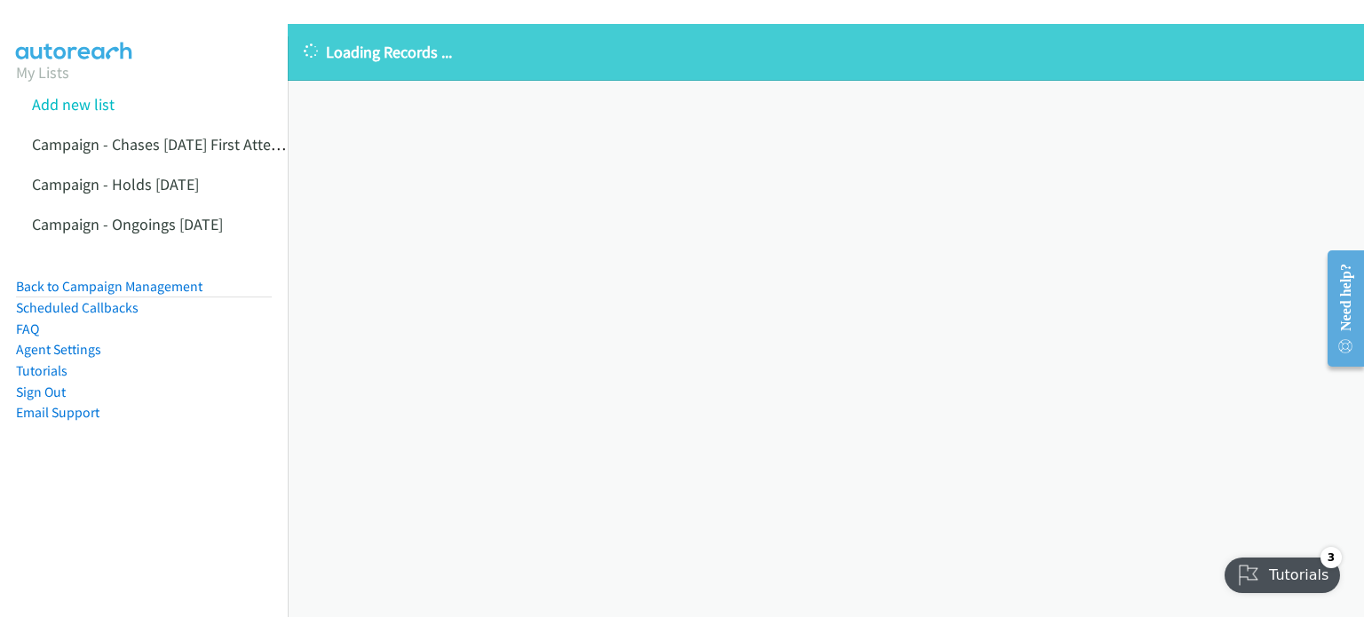
click at [11, 106] on aside "My Lists Add new list Campaign - Chases 10.10.25 First Attempts Campaign - Hold…" at bounding box center [144, 269] width 288 height 467
click at [43, 67] on link "My Lists" at bounding box center [42, 72] width 53 height 20
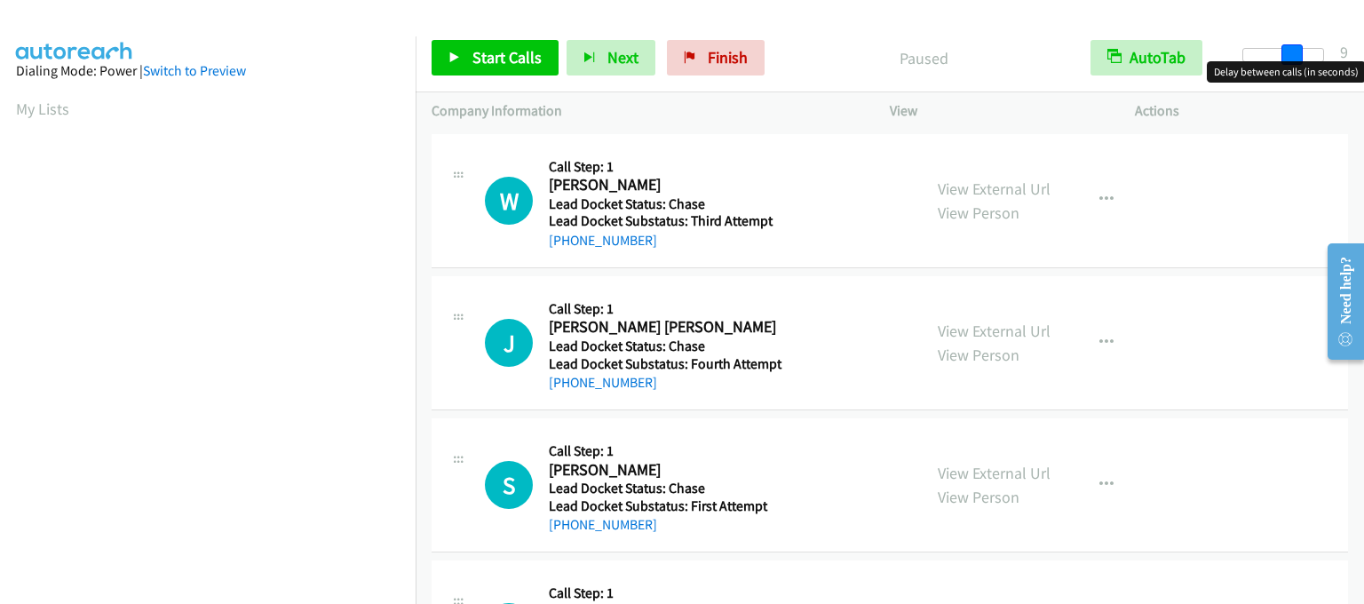
drag, startPoint x: 1239, startPoint y: 56, endPoint x: 1290, endPoint y: 59, distance: 50.7
click at [1290, 59] on span at bounding box center [1291, 54] width 21 height 21
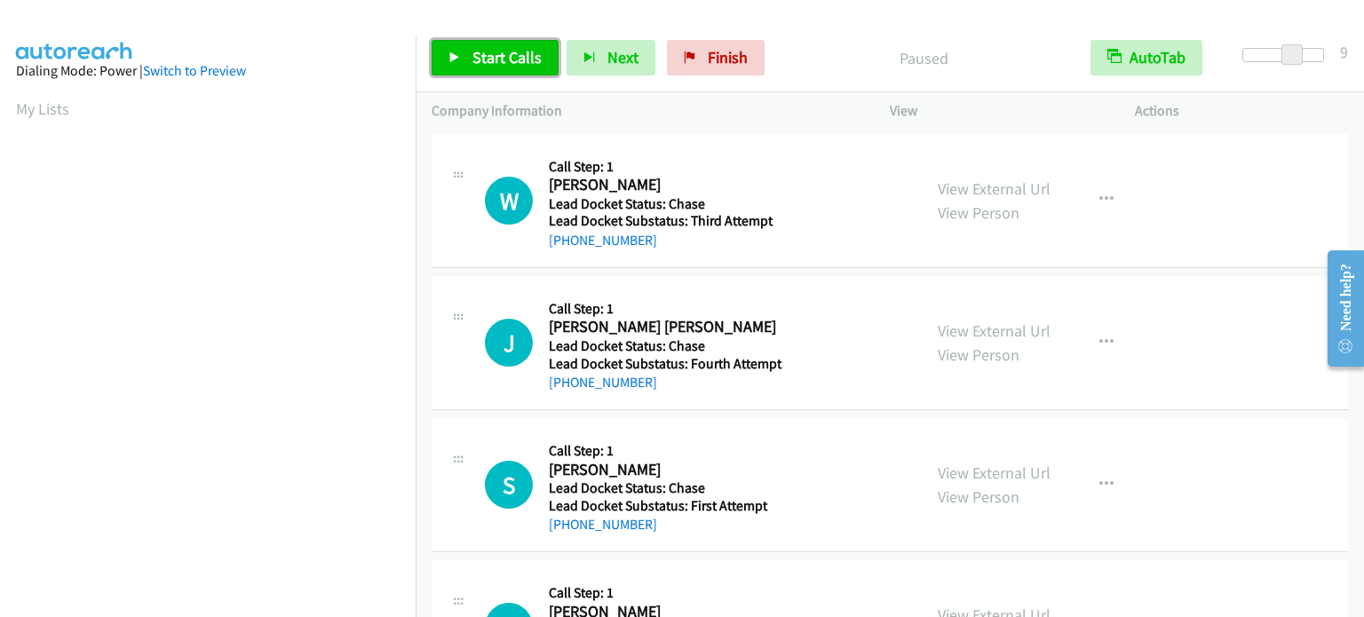
click at [479, 63] on span "Start Calls" at bounding box center [506, 57] width 69 height 20
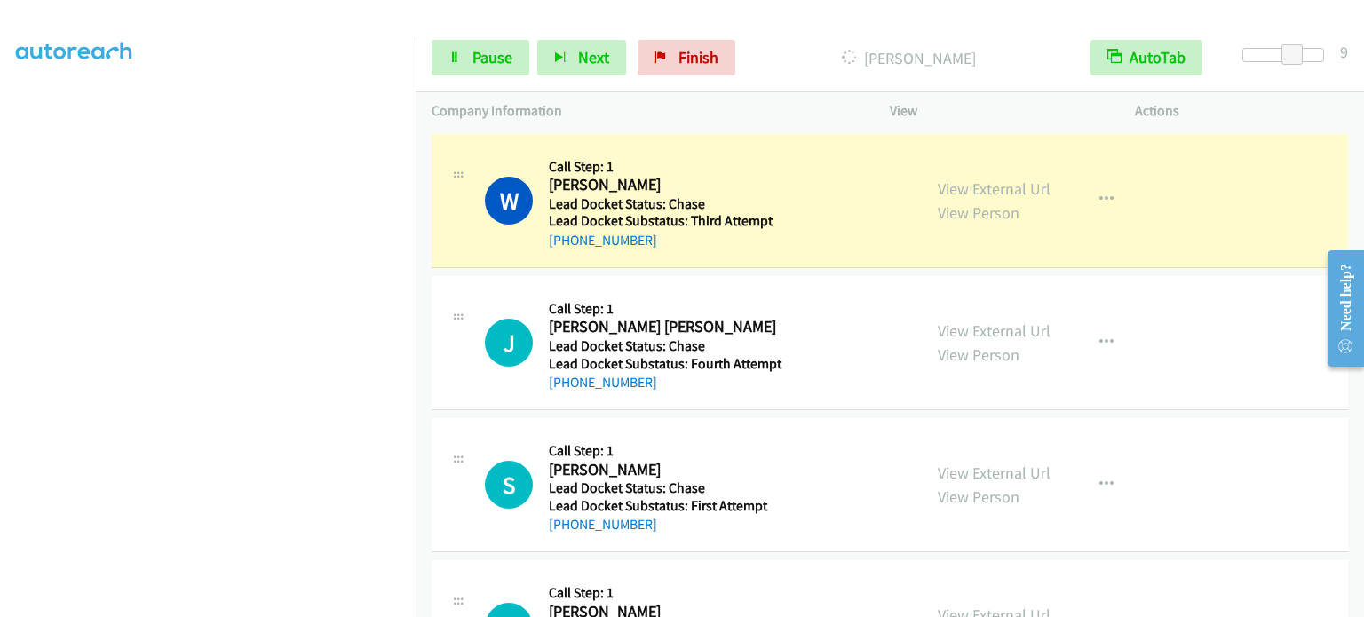
scroll to position [379, 0]
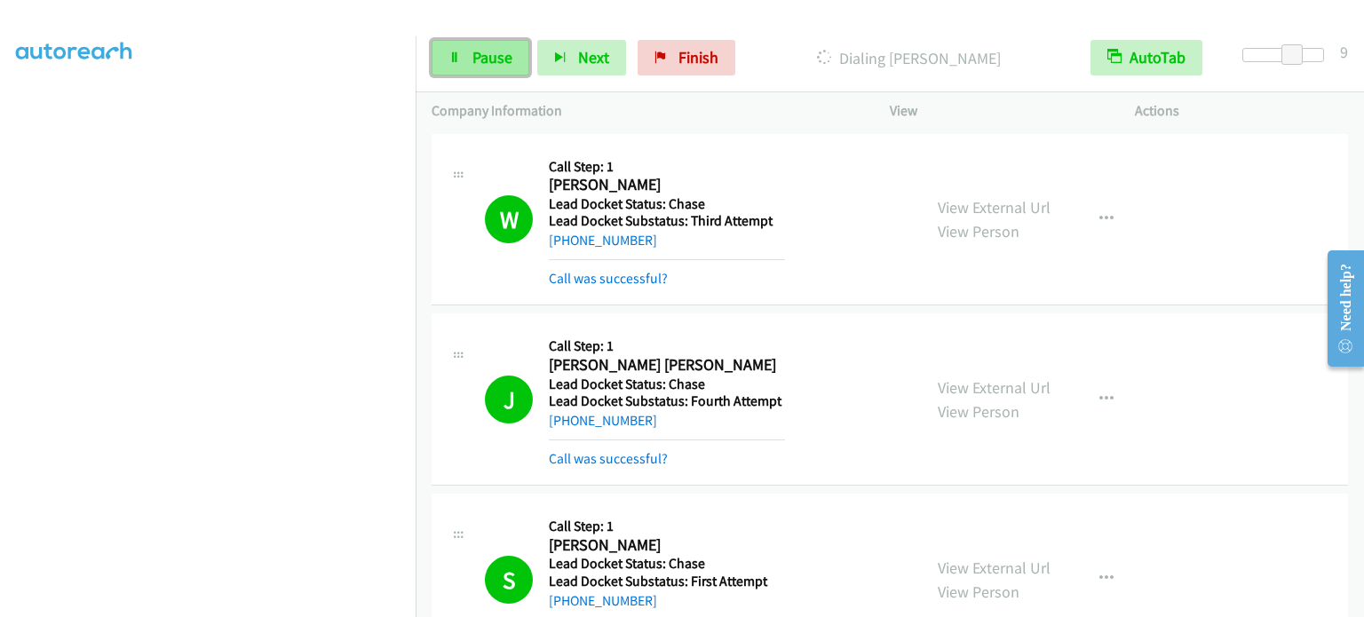
click at [500, 58] on span "Pause" at bounding box center [492, 57] width 40 height 20
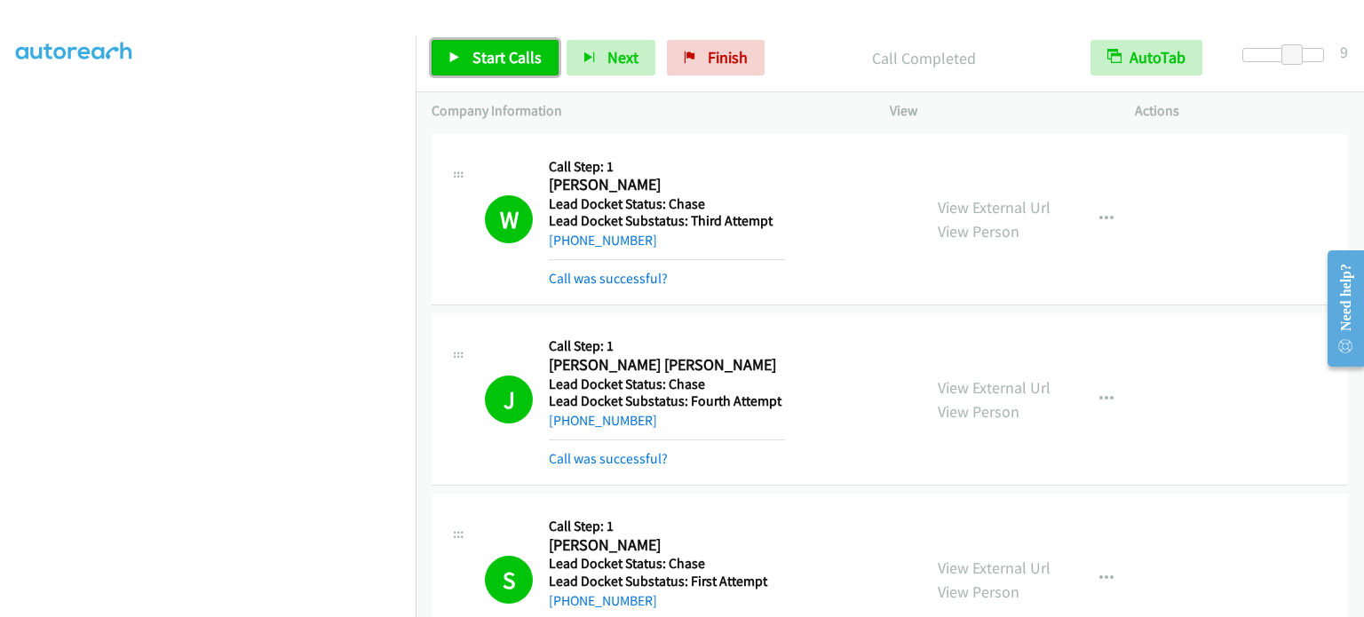
click at [474, 67] on link "Start Calls" at bounding box center [494, 58] width 127 height 36
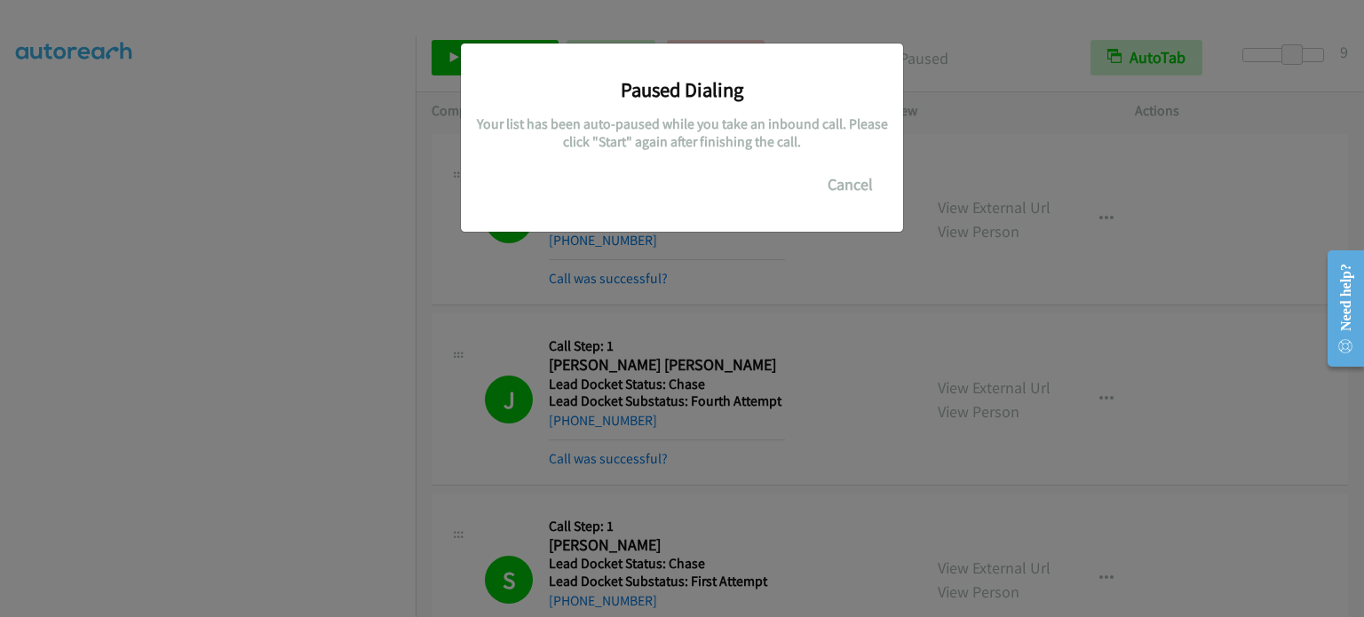
click at [126, 291] on div "Paused Dialing Your list has been auto-paused while you take an inbound call. P…" at bounding box center [682, 316] width 1364 height 601
click at [146, 261] on div "Paused Dialing Your list has been auto-paused while you take an inbound call. P…" at bounding box center [682, 316] width 1364 height 601
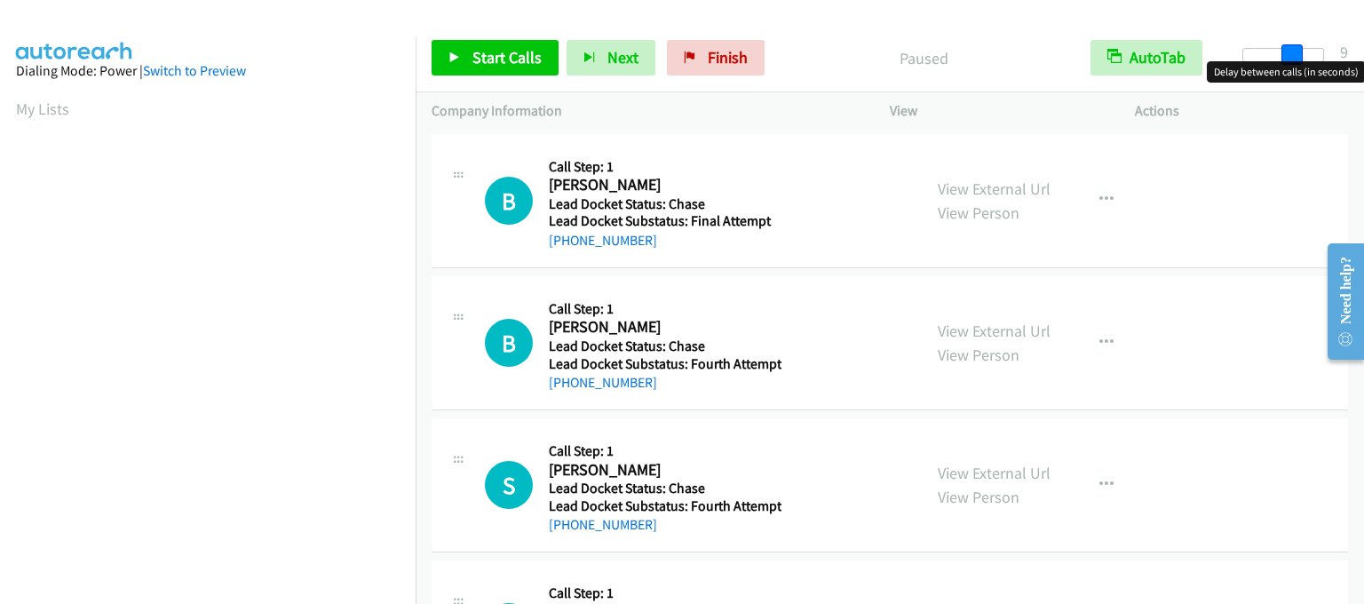
drag, startPoint x: 1247, startPoint y: 53, endPoint x: 1294, endPoint y: 57, distance: 47.2
click at [1294, 57] on span at bounding box center [1291, 54] width 21 height 21
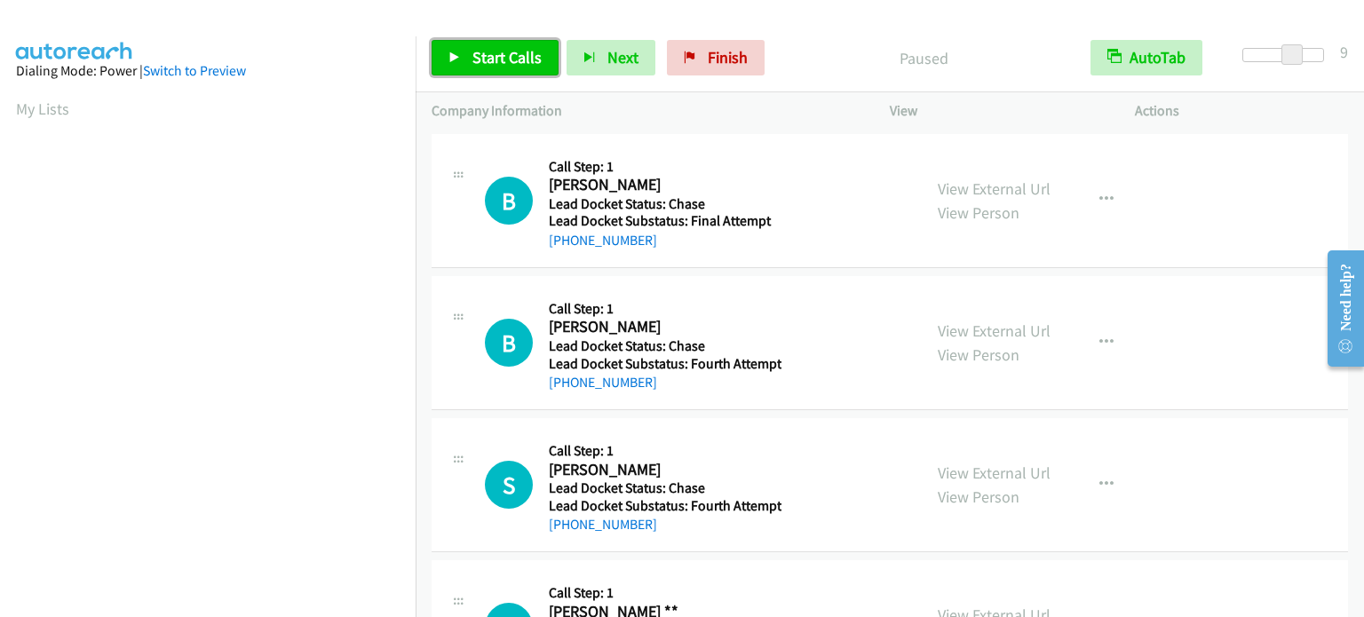
click at [483, 56] on span "Start Calls" at bounding box center [506, 57] width 69 height 20
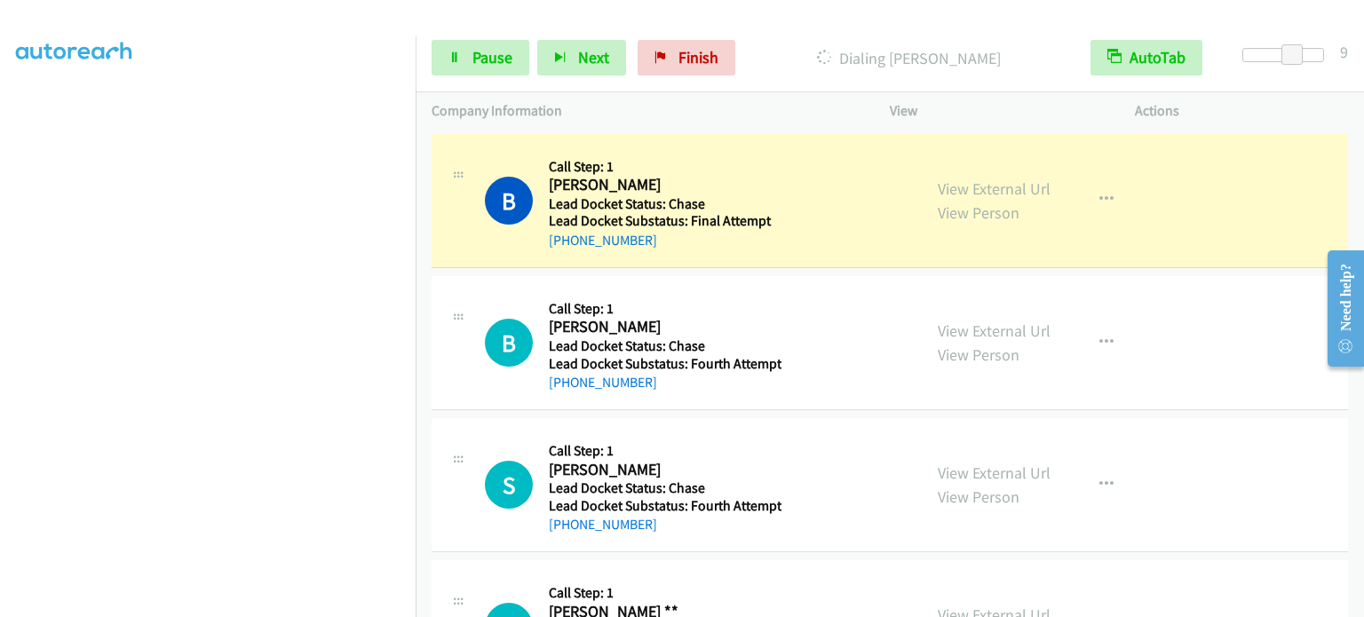
scroll to position [355, 0]
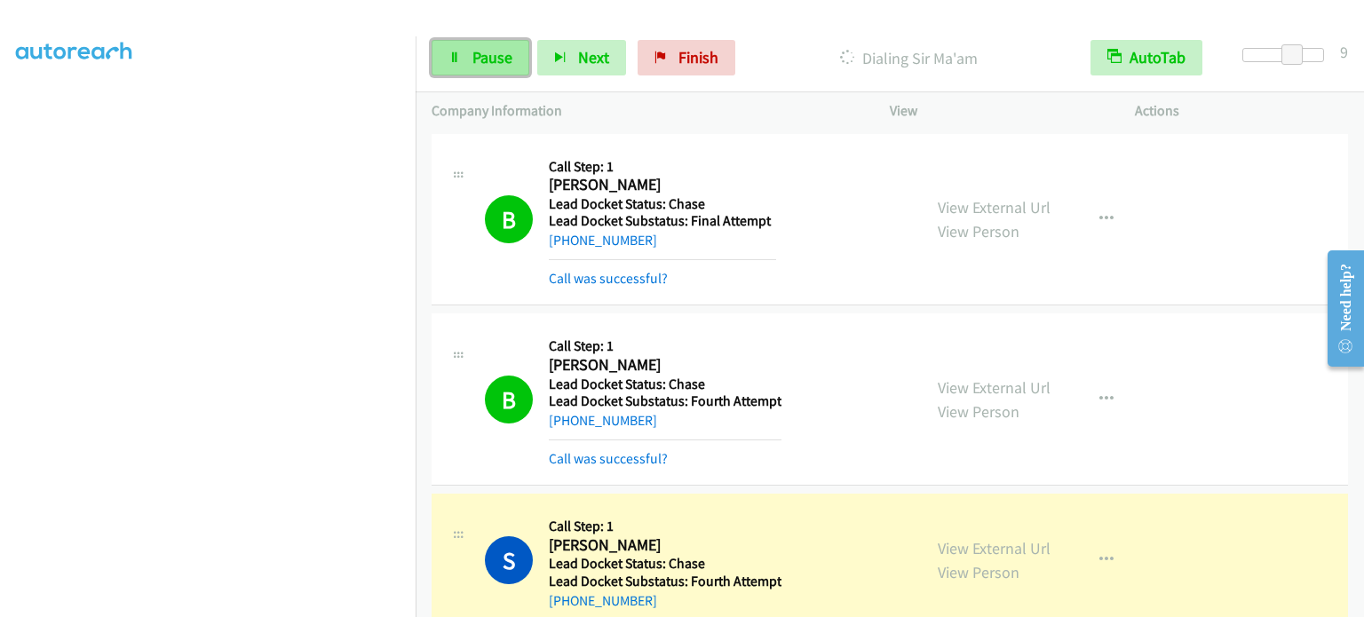
click at [477, 64] on span "Pause" at bounding box center [492, 57] width 40 height 20
